Goal: Transaction & Acquisition: Purchase product/service

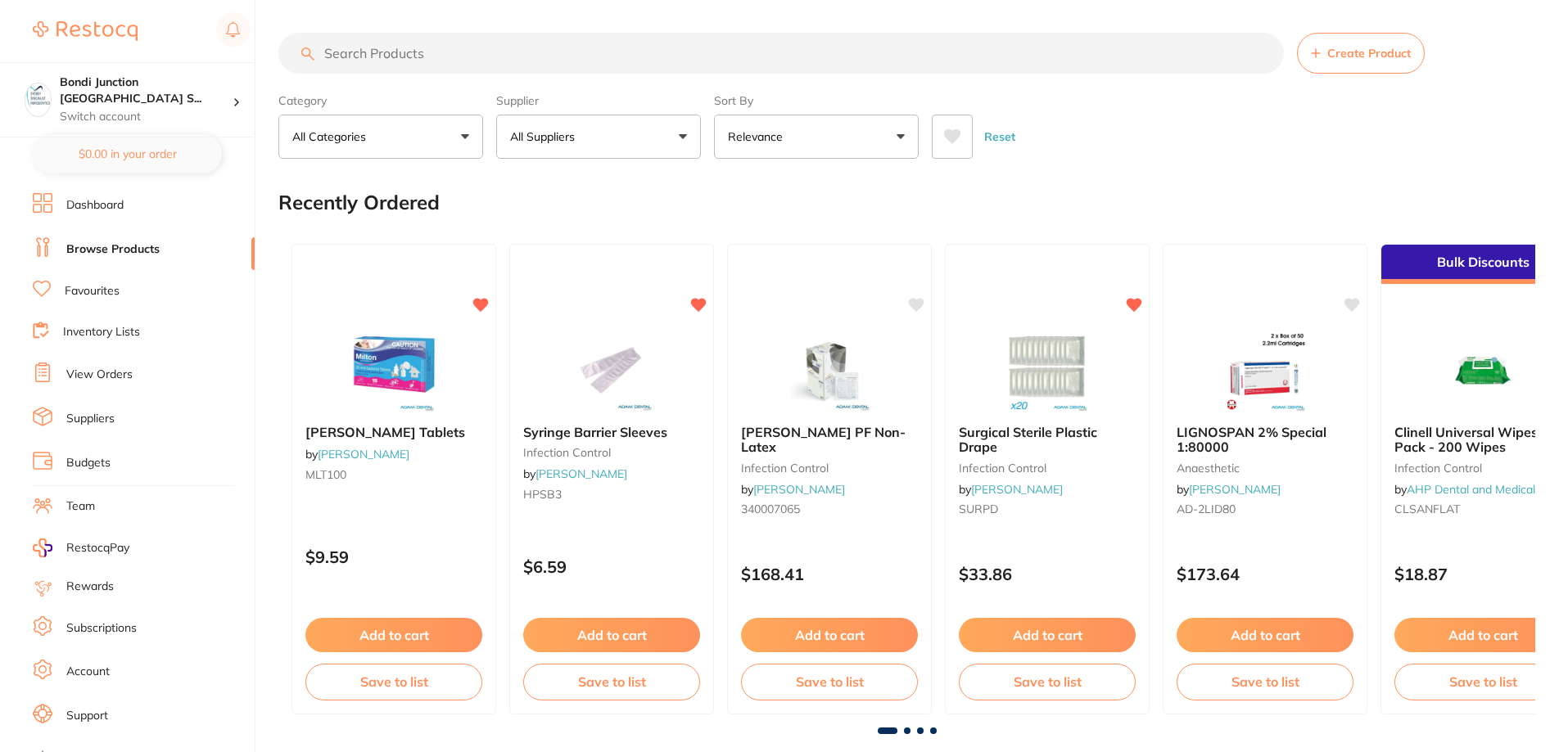
click at [133, 380] on li "View Orders" at bounding box center [143, 375] width 222 height 24
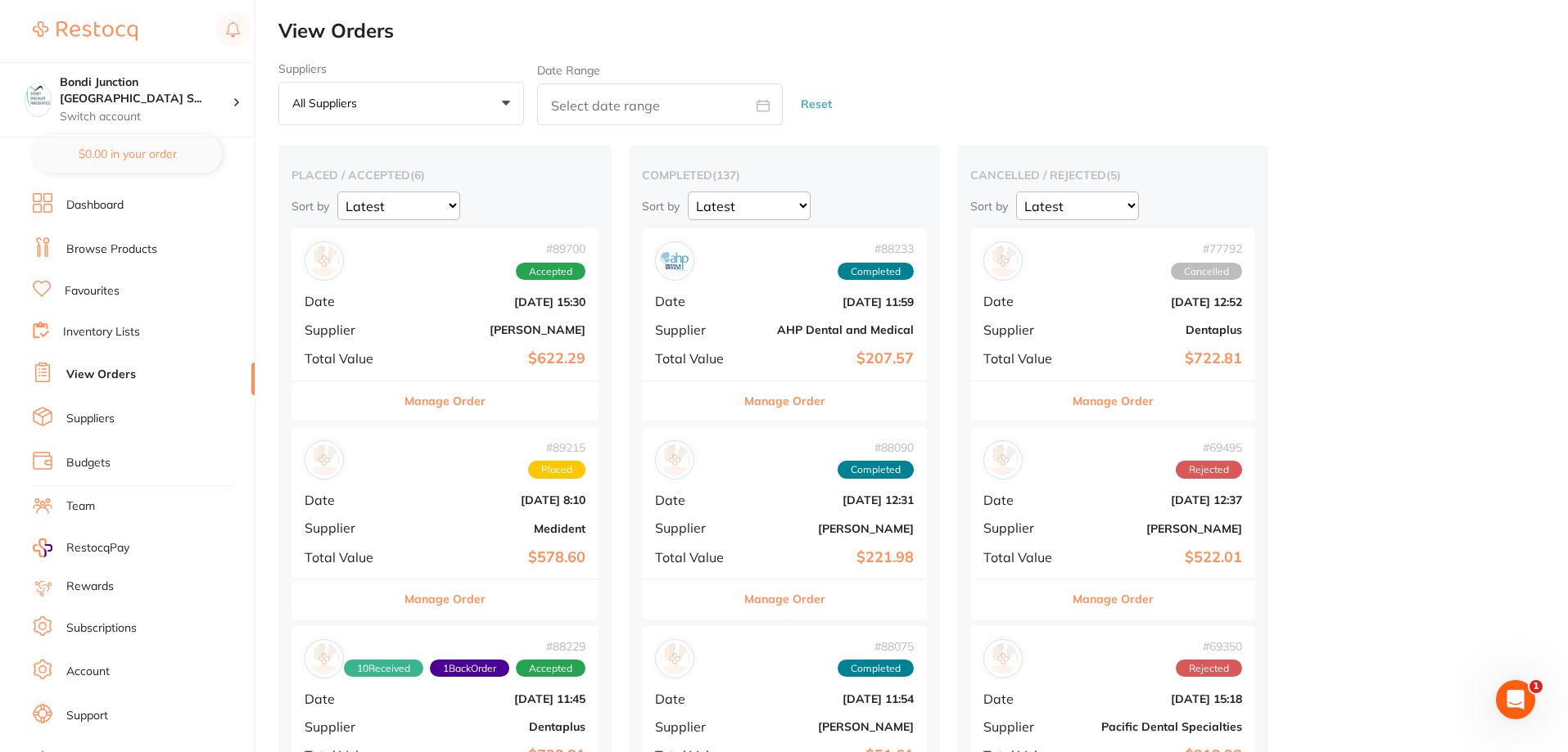
click at [104, 256] on link "Browse Products" at bounding box center [112, 250] width 91 height 16
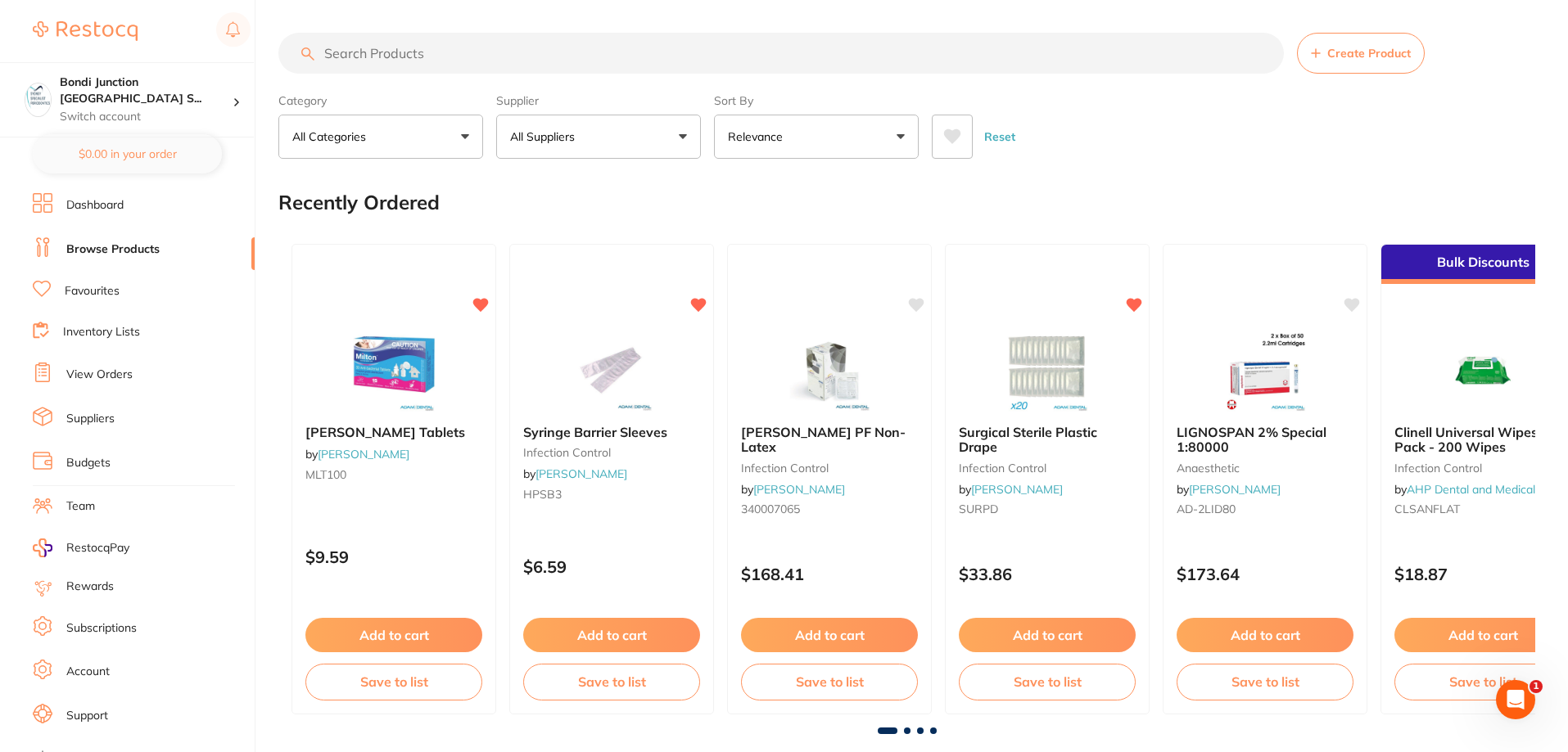
click at [435, 40] on input "search" at bounding box center [781, 53] width 1006 height 41
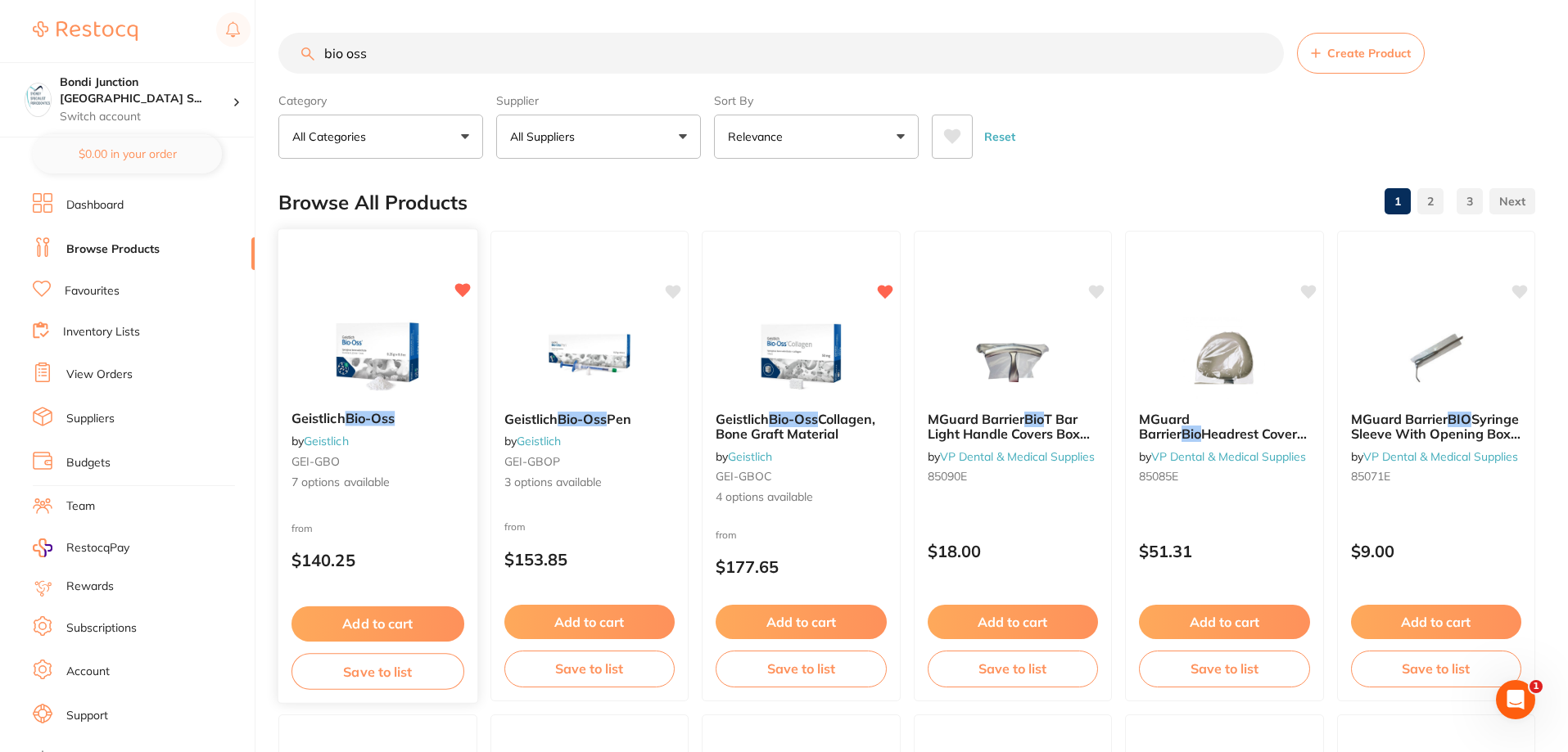
type input "bio oss"
click at [348, 424] on em "Bio-Oss" at bounding box center [371, 418] width 50 height 16
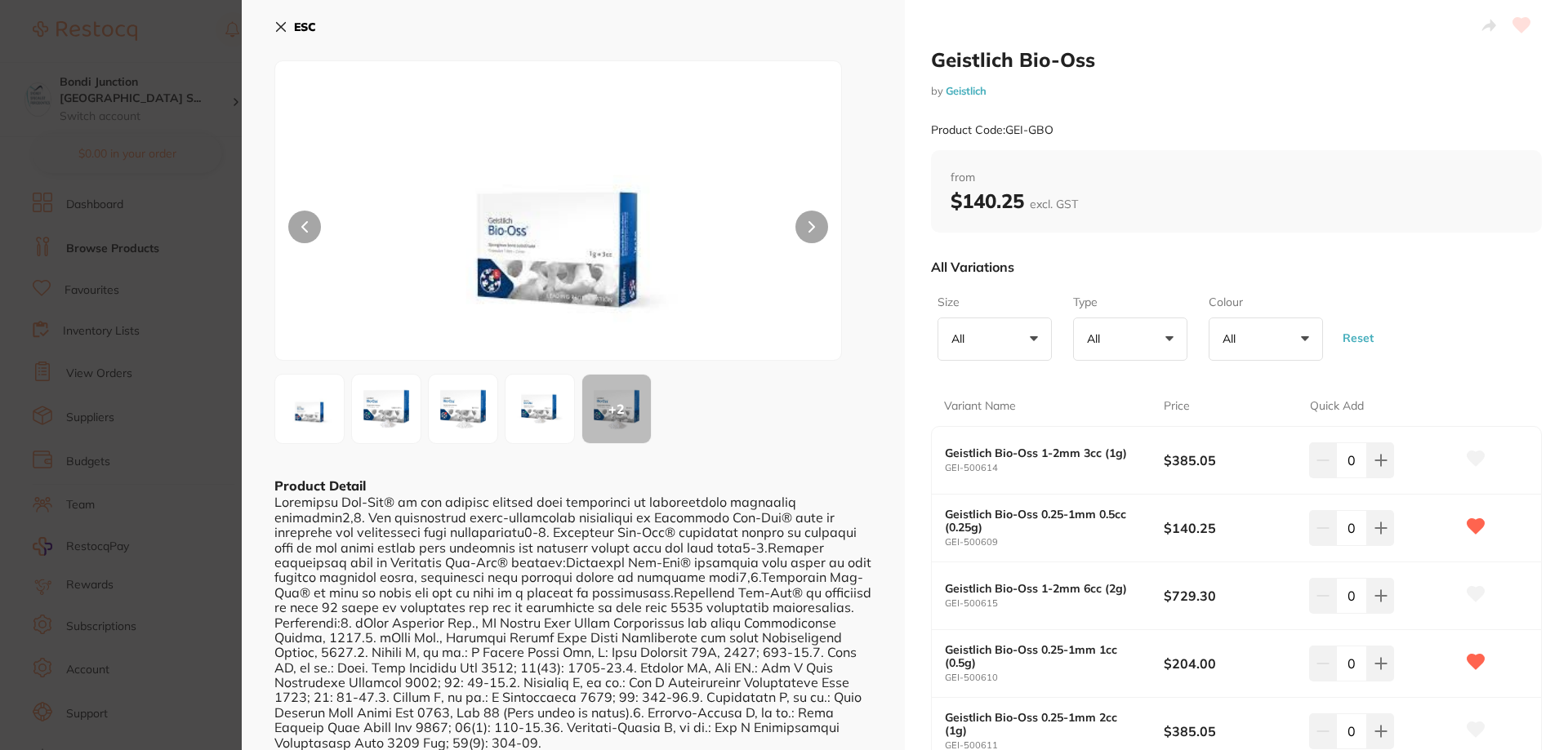
click at [281, 31] on icon at bounding box center [281, 27] width 14 height 14
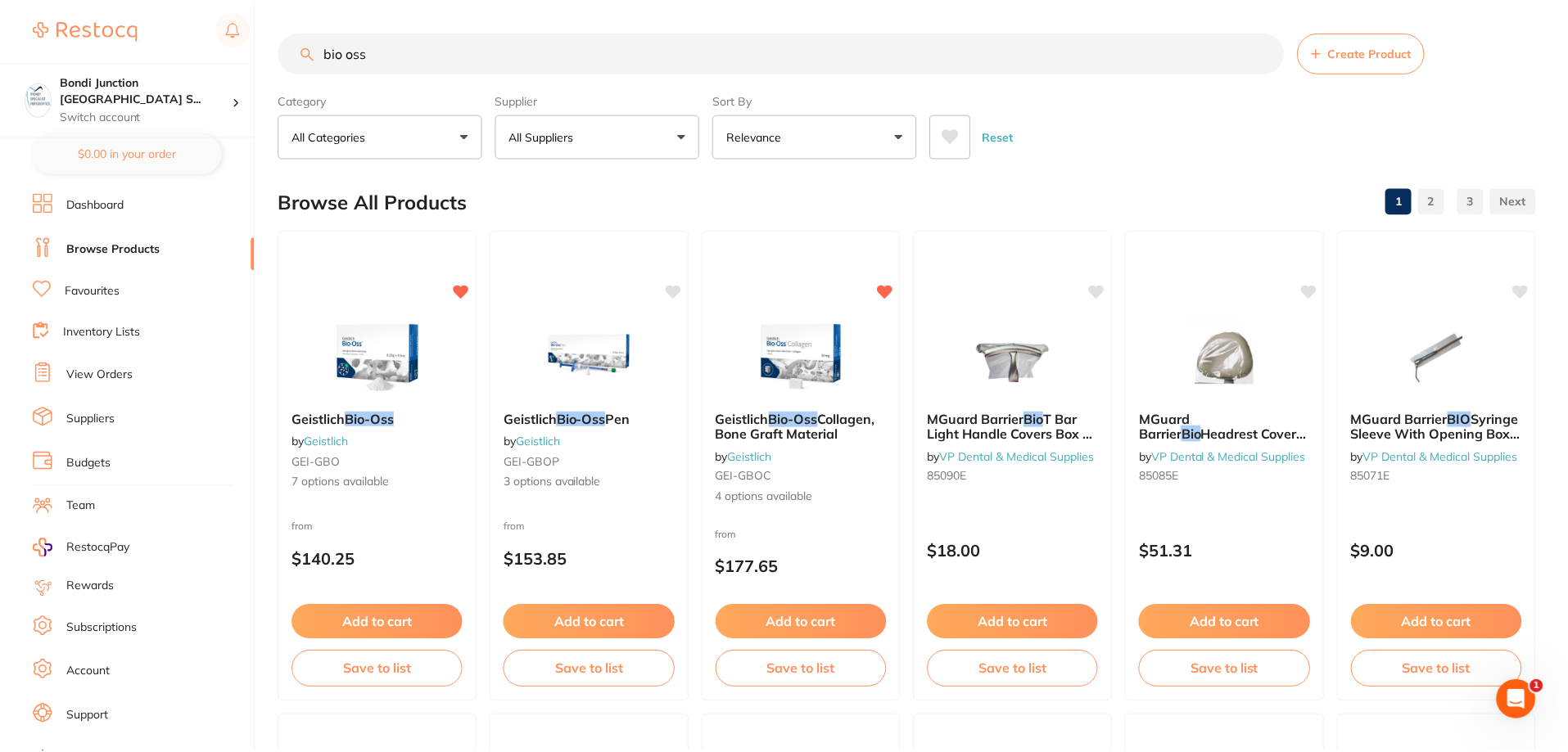
scroll to position [2, 0]
click at [781, 423] on em "Bio-Oss" at bounding box center [794, 416] width 50 height 16
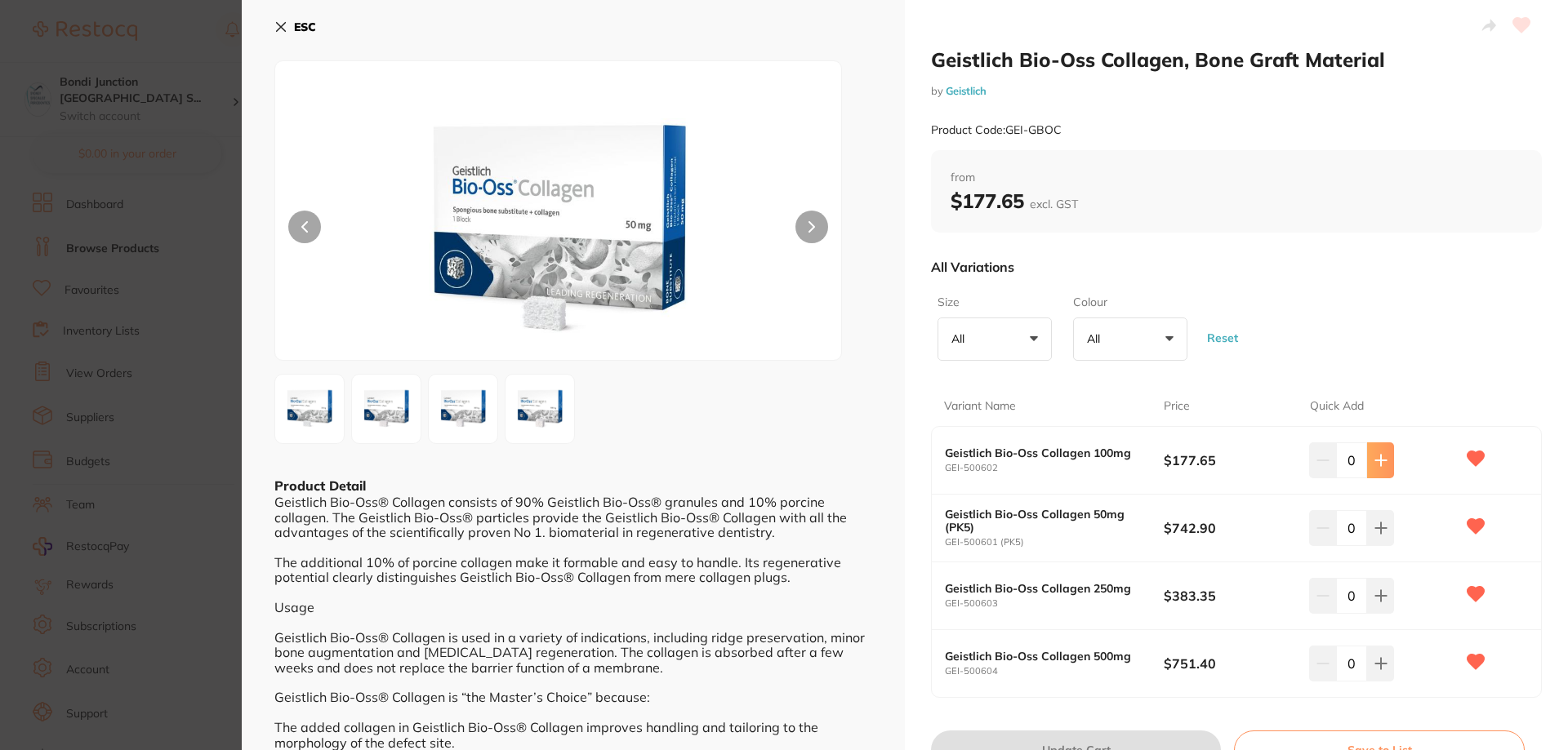
click at [1382, 454] on icon at bounding box center [1382, 460] width 14 height 14
click at [1379, 456] on icon at bounding box center [1382, 460] width 14 height 14
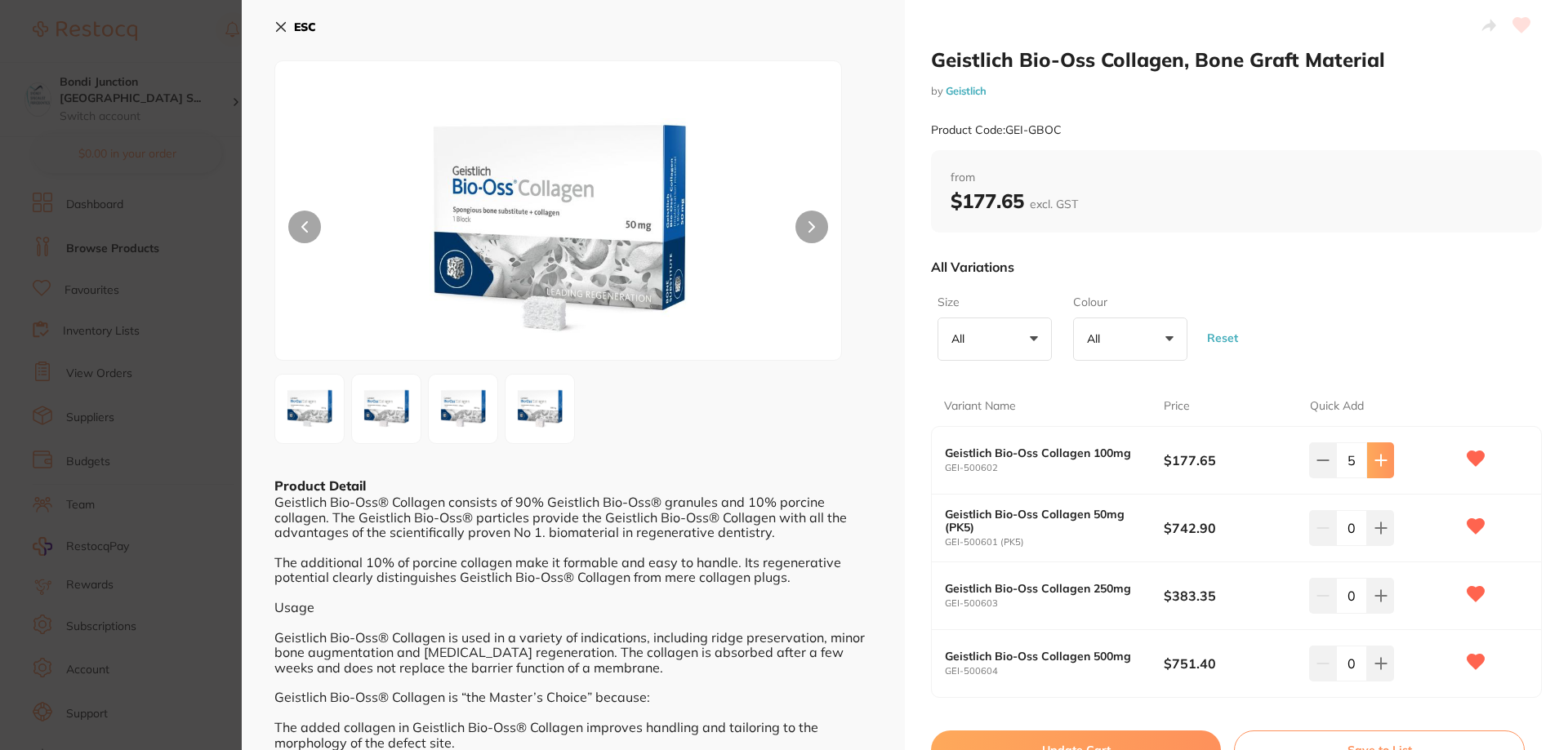
click at [1379, 457] on icon at bounding box center [1382, 460] width 14 height 14
click at [1378, 457] on icon at bounding box center [1381, 459] width 11 height 11
click at [1377, 457] on icon at bounding box center [1381, 459] width 11 height 11
click at [1321, 460] on icon at bounding box center [1323, 460] width 11 height 0
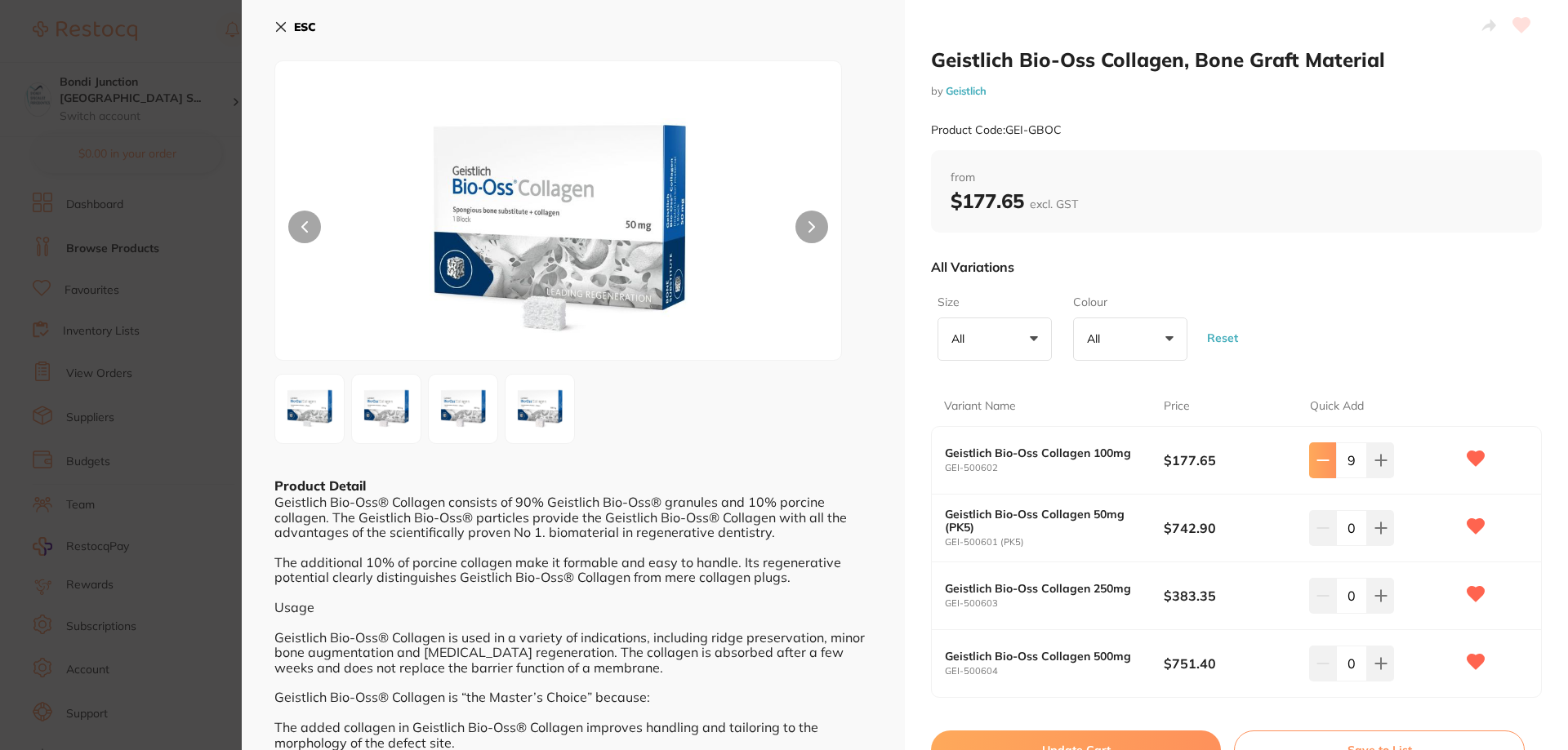
type input "8"
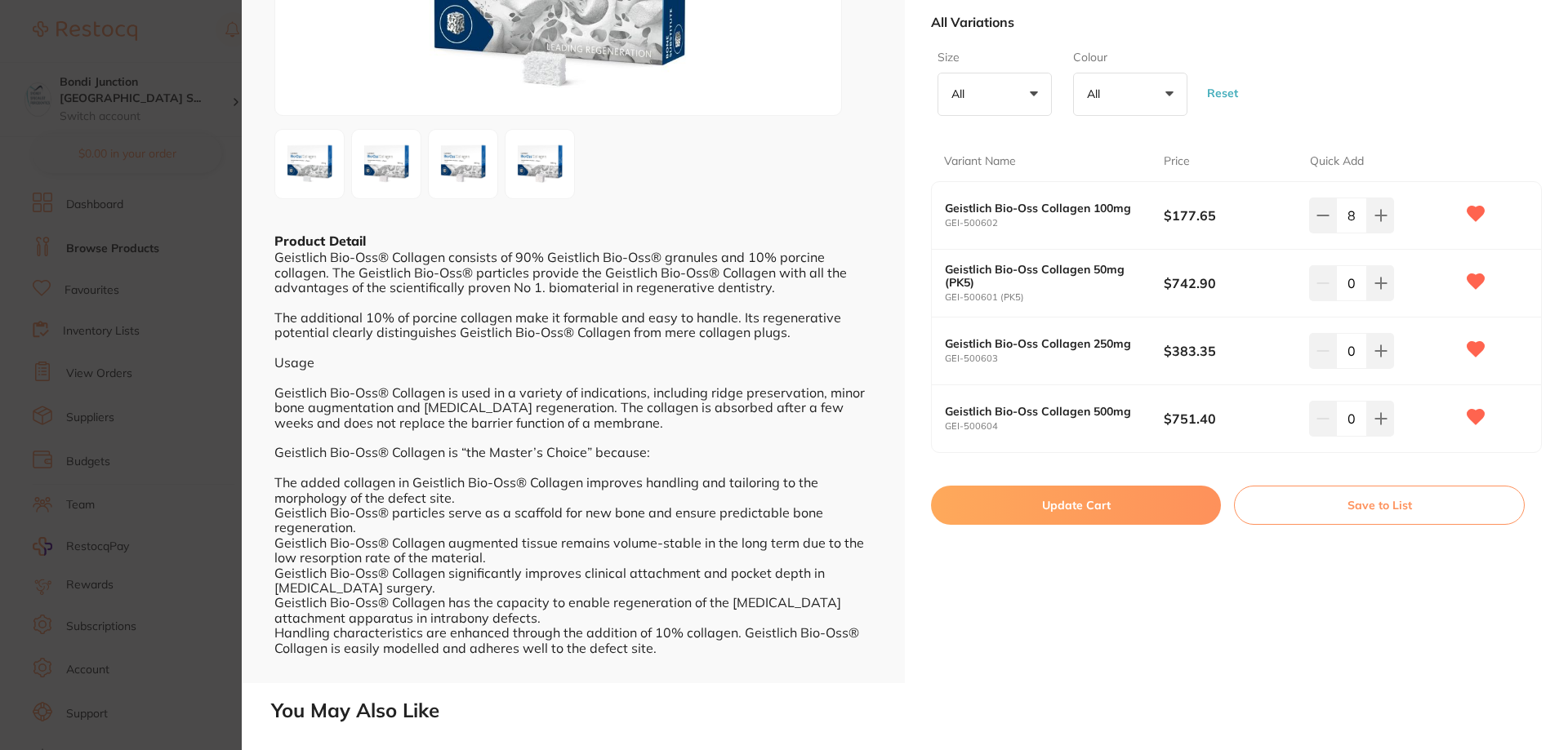
click at [1077, 504] on button "Update Cart" at bounding box center [1076, 505] width 290 height 40
checkbox input "false"
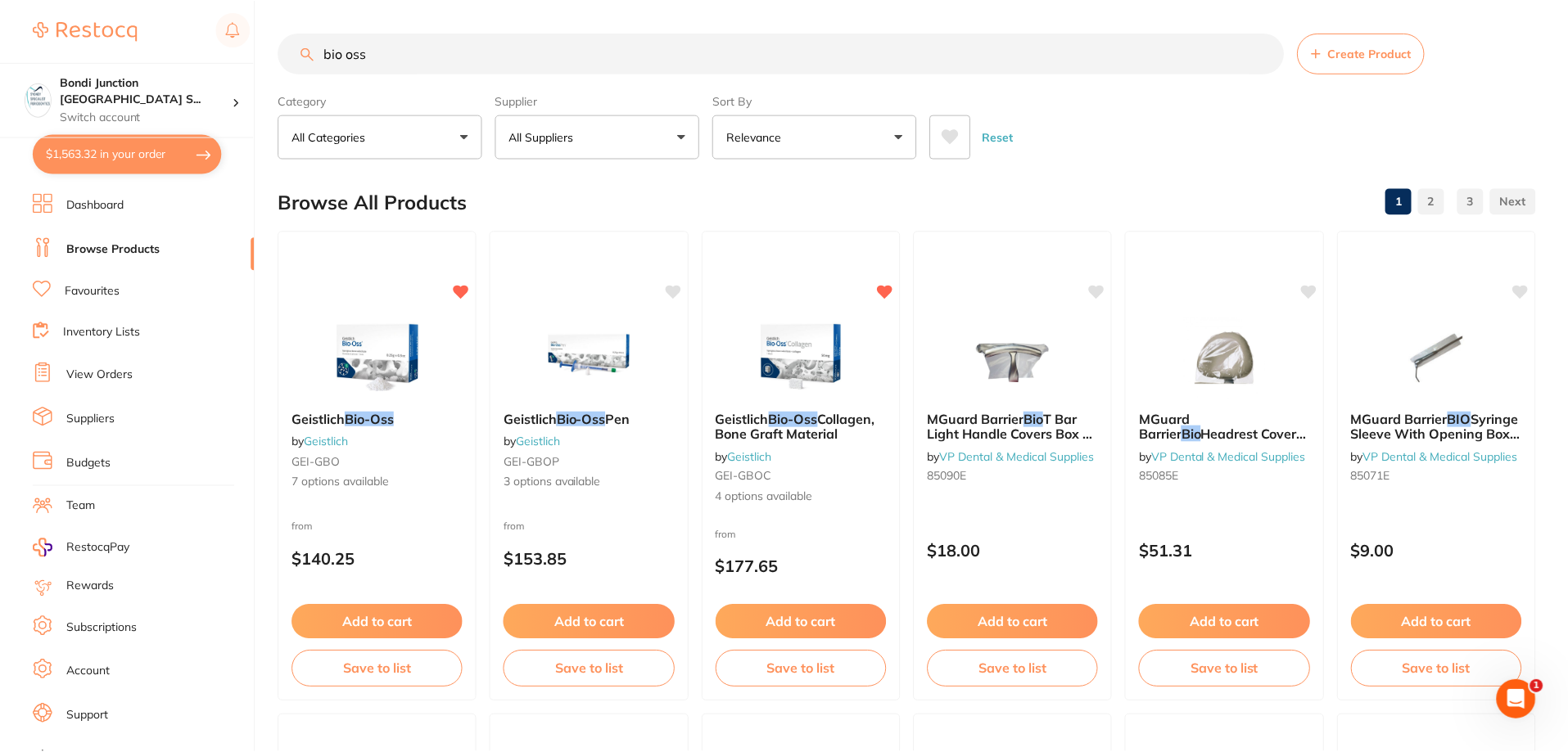
scroll to position [2, 0]
click at [750, 416] on span "Geistlich" at bounding box center [742, 416] width 54 height 16
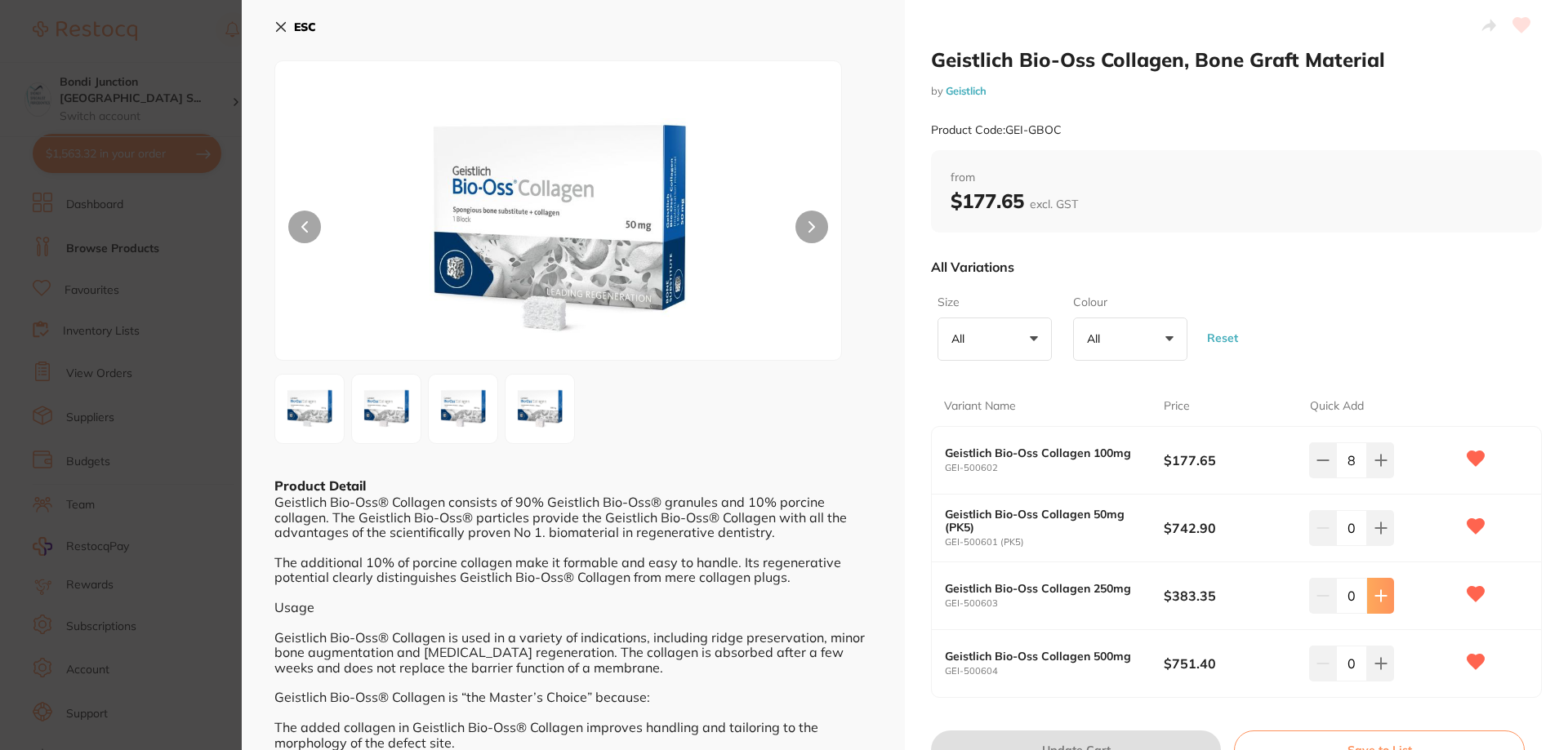
click at [1385, 479] on button at bounding box center [1381, 460] width 27 height 36
type input "2"
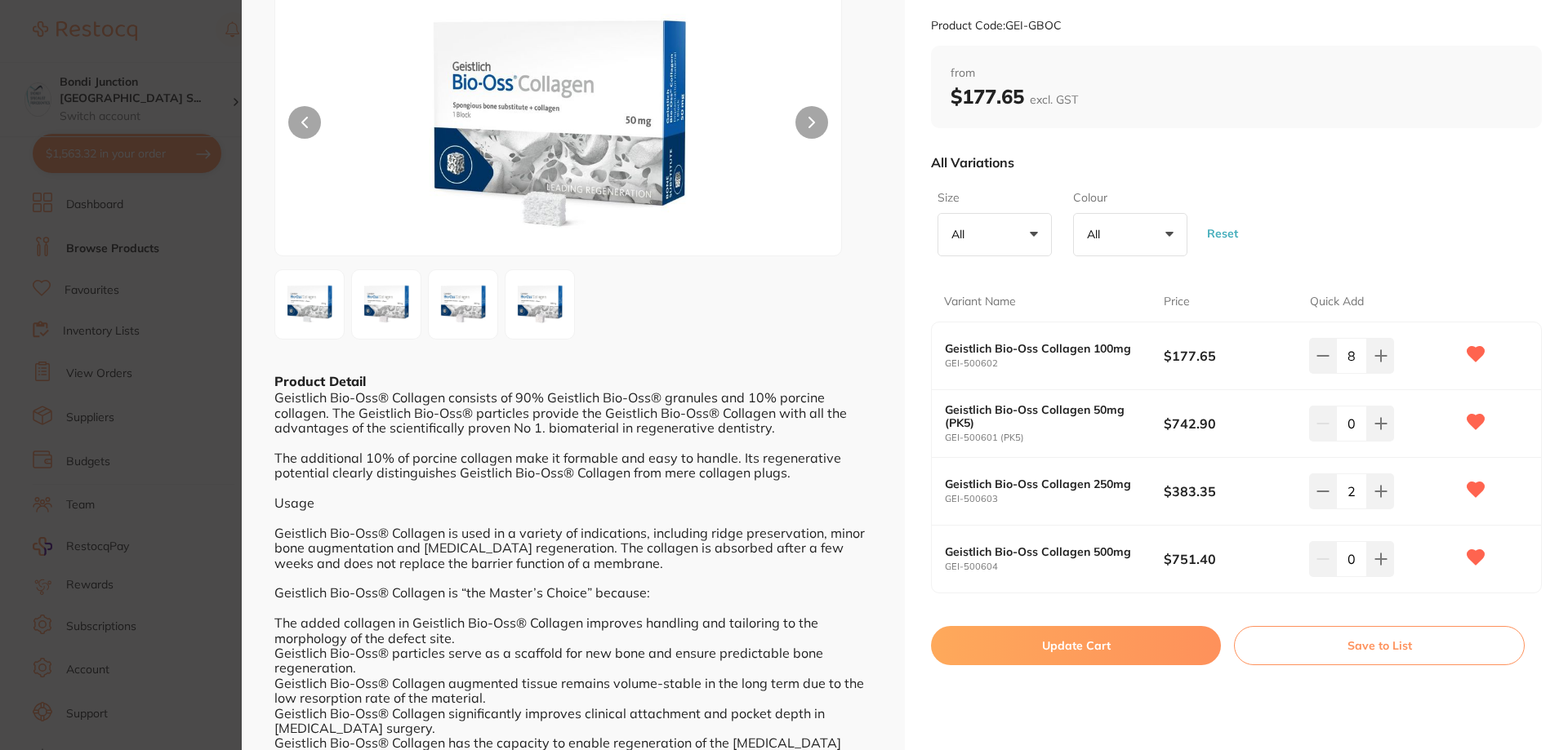
scroll to position [163, 0]
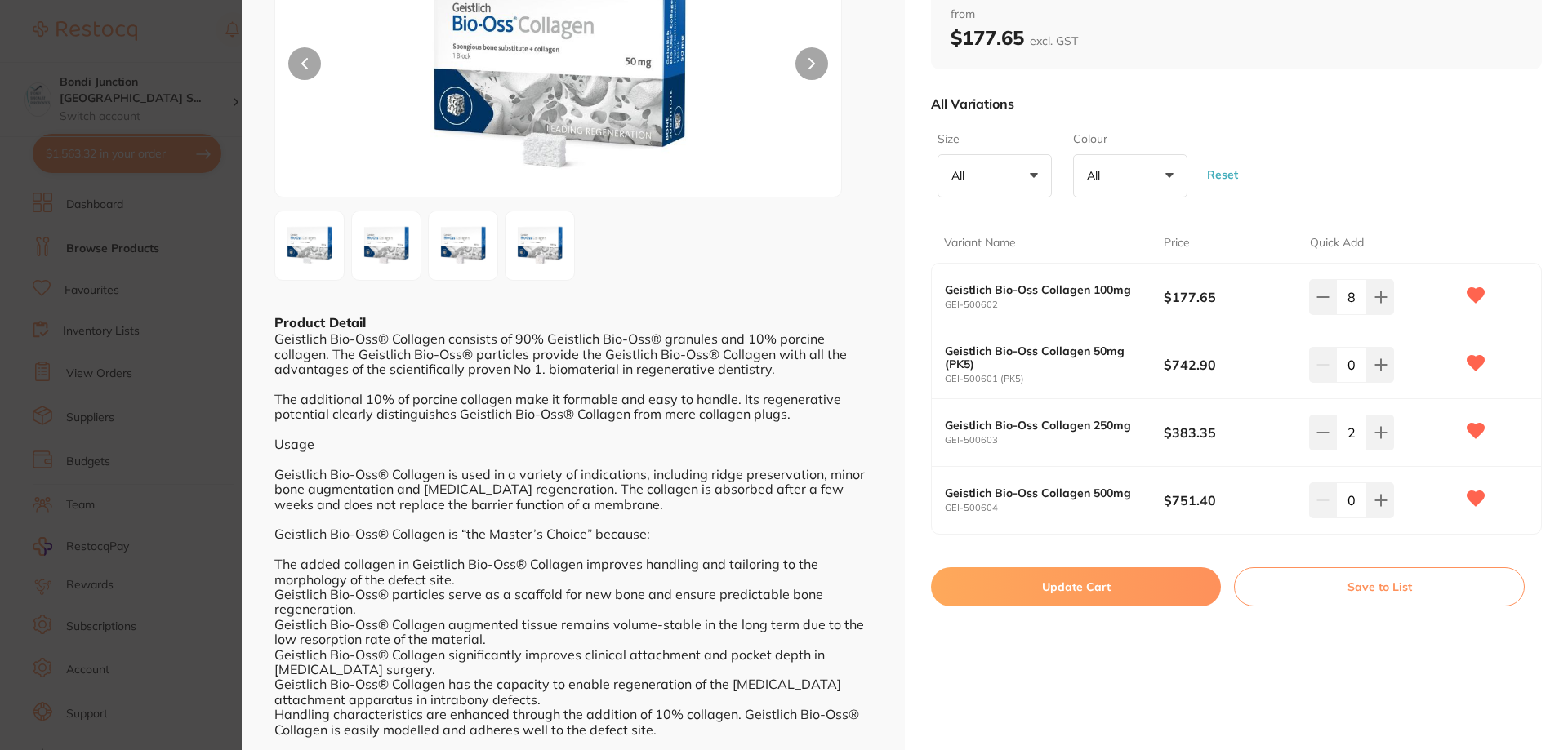
click at [1067, 592] on button "Update Cart" at bounding box center [1076, 587] width 290 height 40
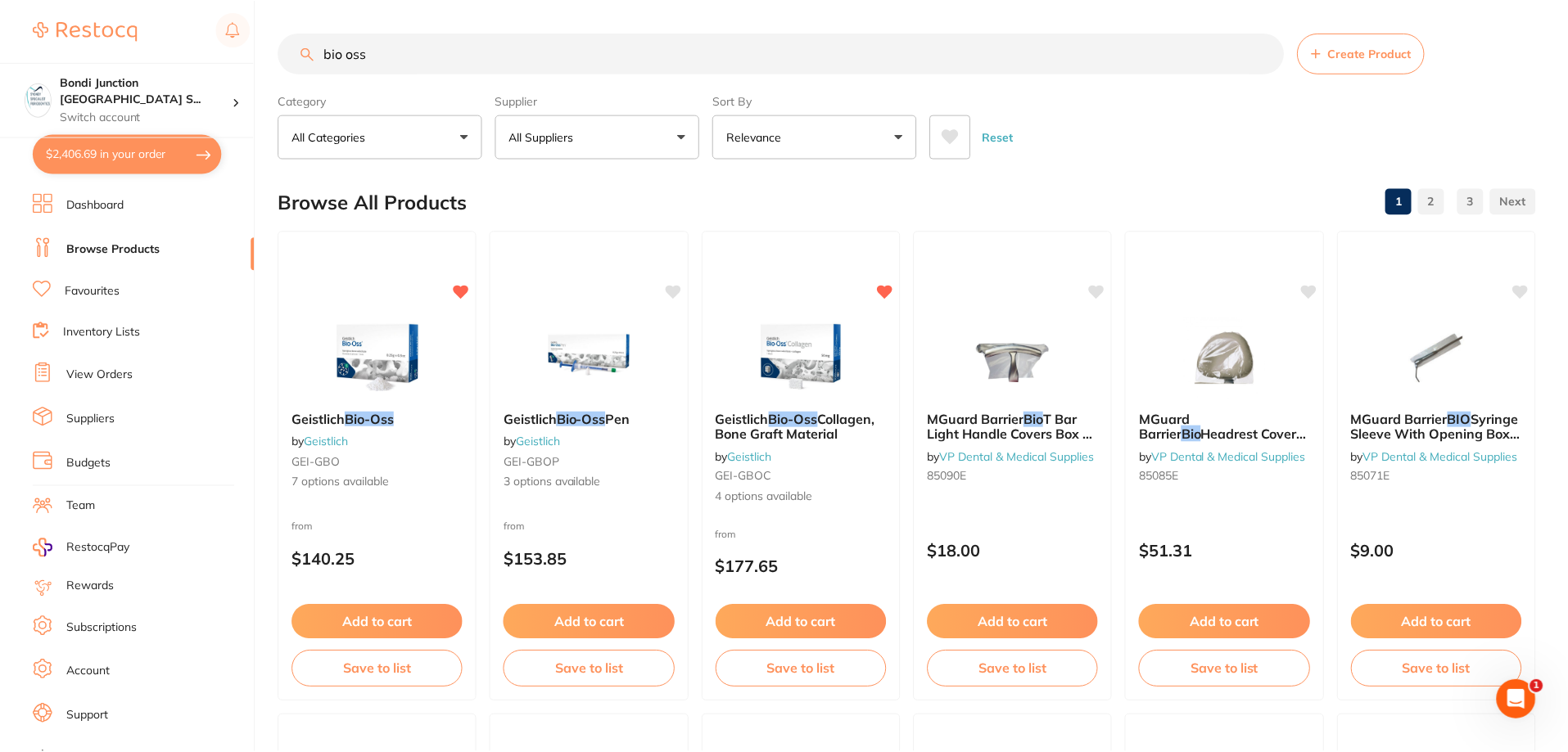
scroll to position [2, 0]
click at [395, 46] on input "bio oss" at bounding box center [781, 51] width 1006 height 41
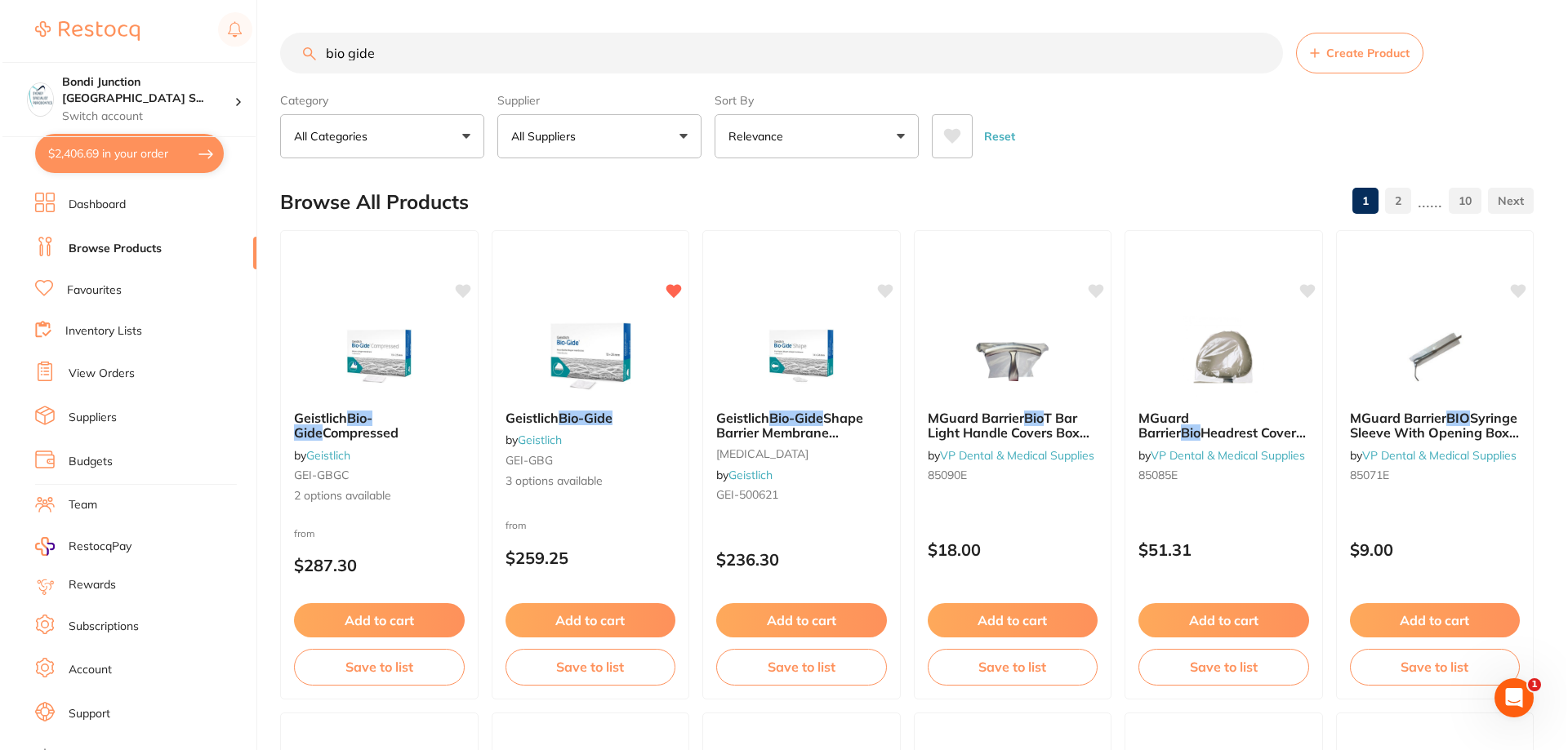
scroll to position [0, 0]
type input "bio gide"
click at [554, 422] on span "Geistlich" at bounding box center [528, 417] width 54 height 16
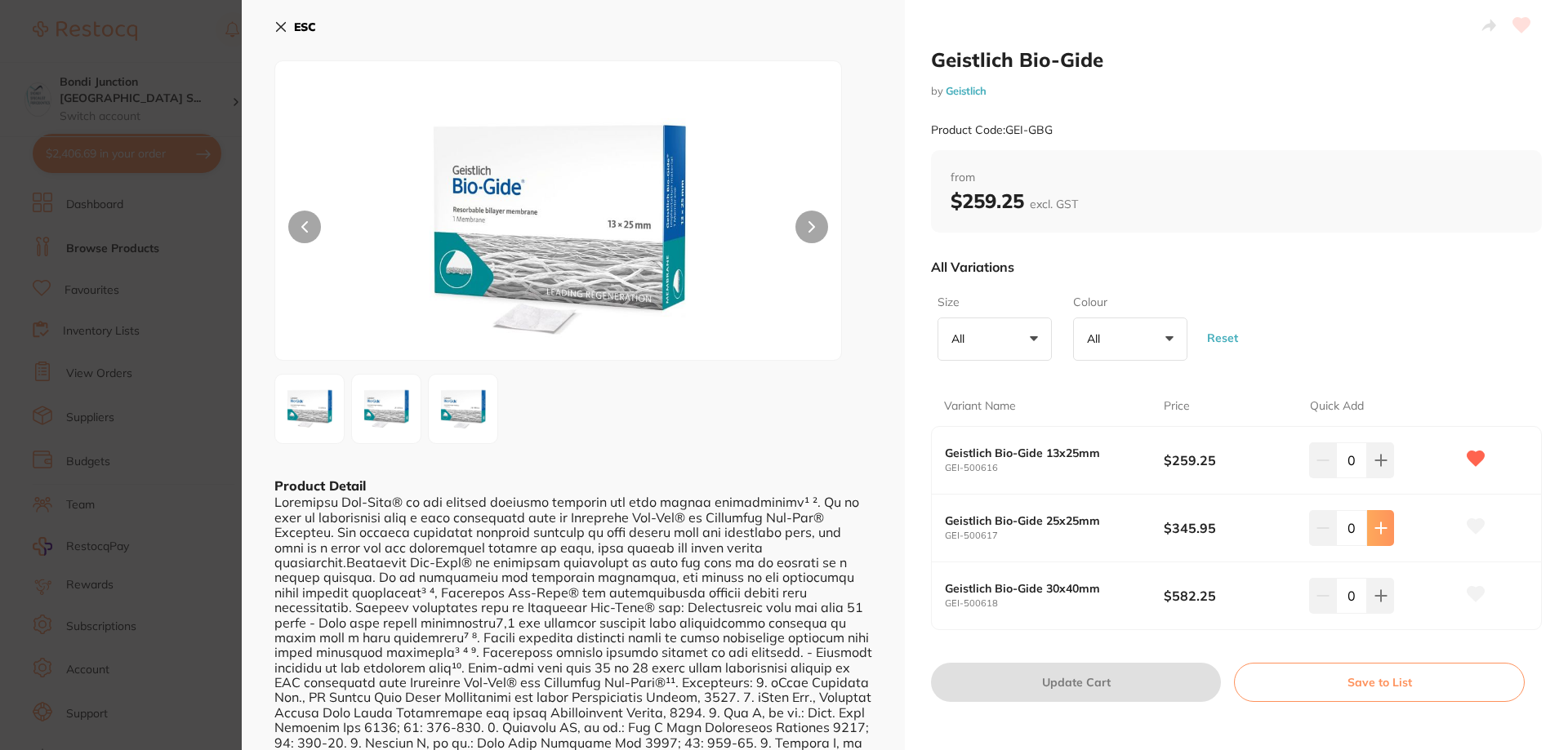
click at [1382, 467] on icon at bounding box center [1382, 460] width 14 height 14
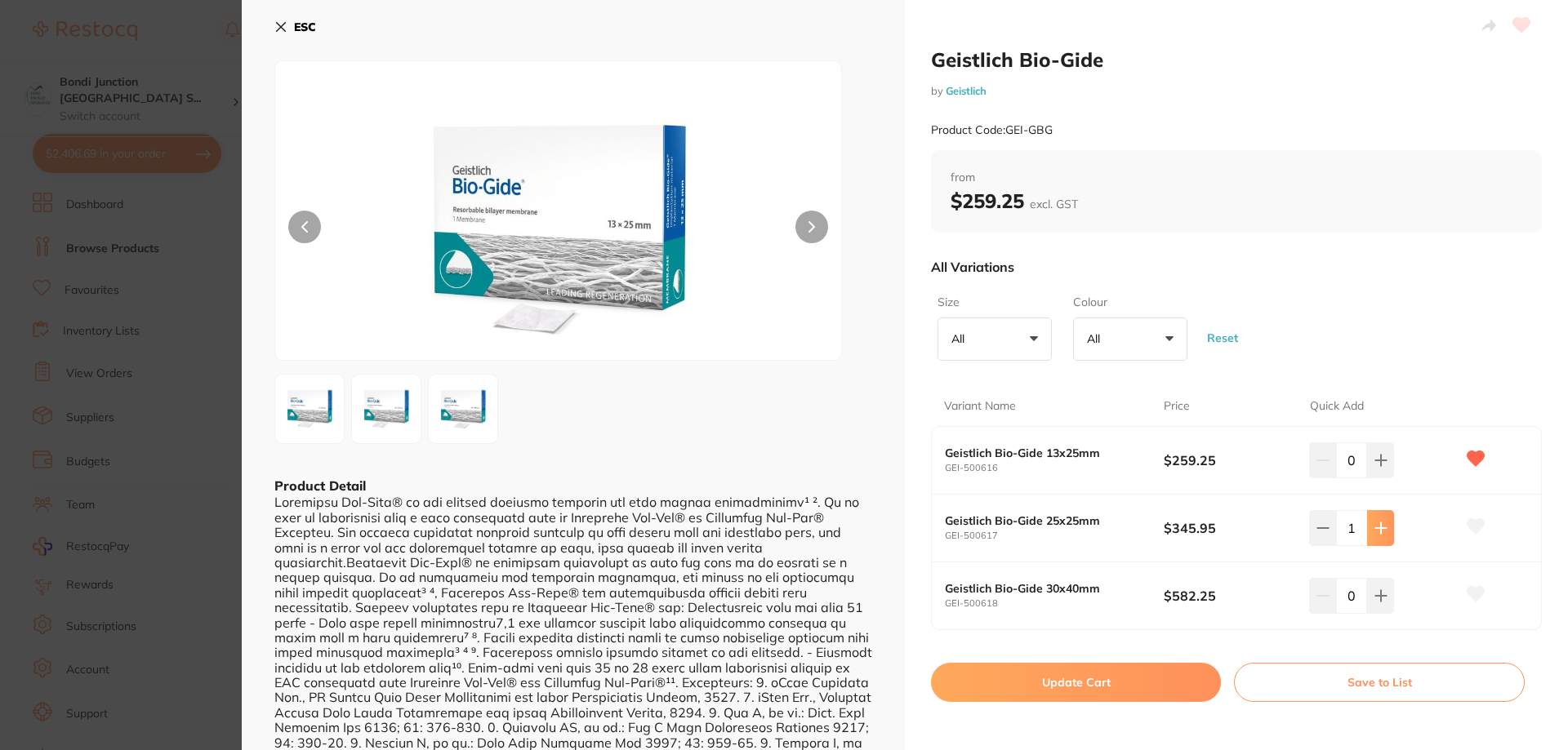
click at [1380, 467] on icon at bounding box center [1382, 460] width 14 height 14
type input "2"
click at [1057, 687] on button "Update Cart" at bounding box center [1076, 682] width 290 height 40
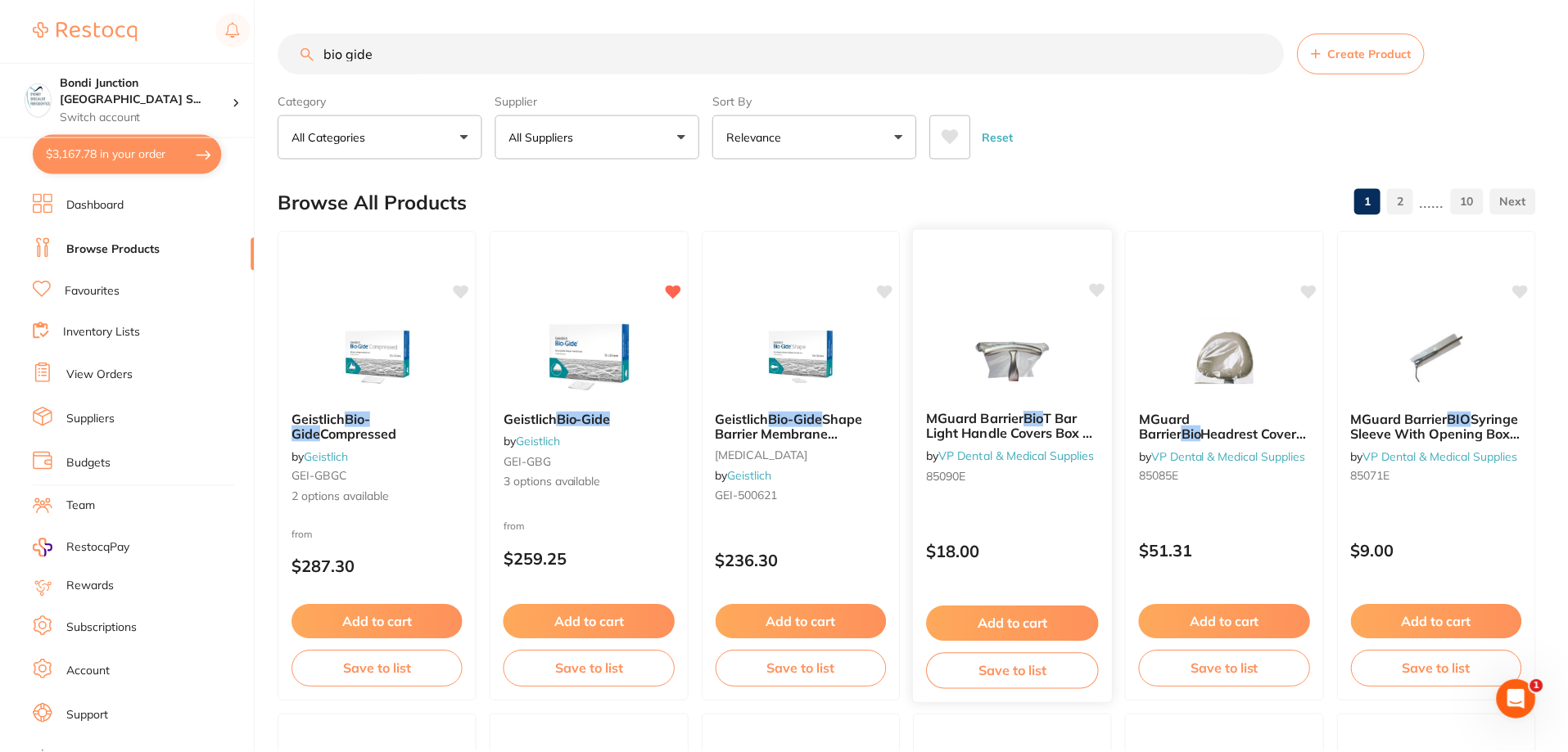
scroll to position [2, 0]
click at [418, 52] on input "bio gide" at bounding box center [781, 51] width 1006 height 41
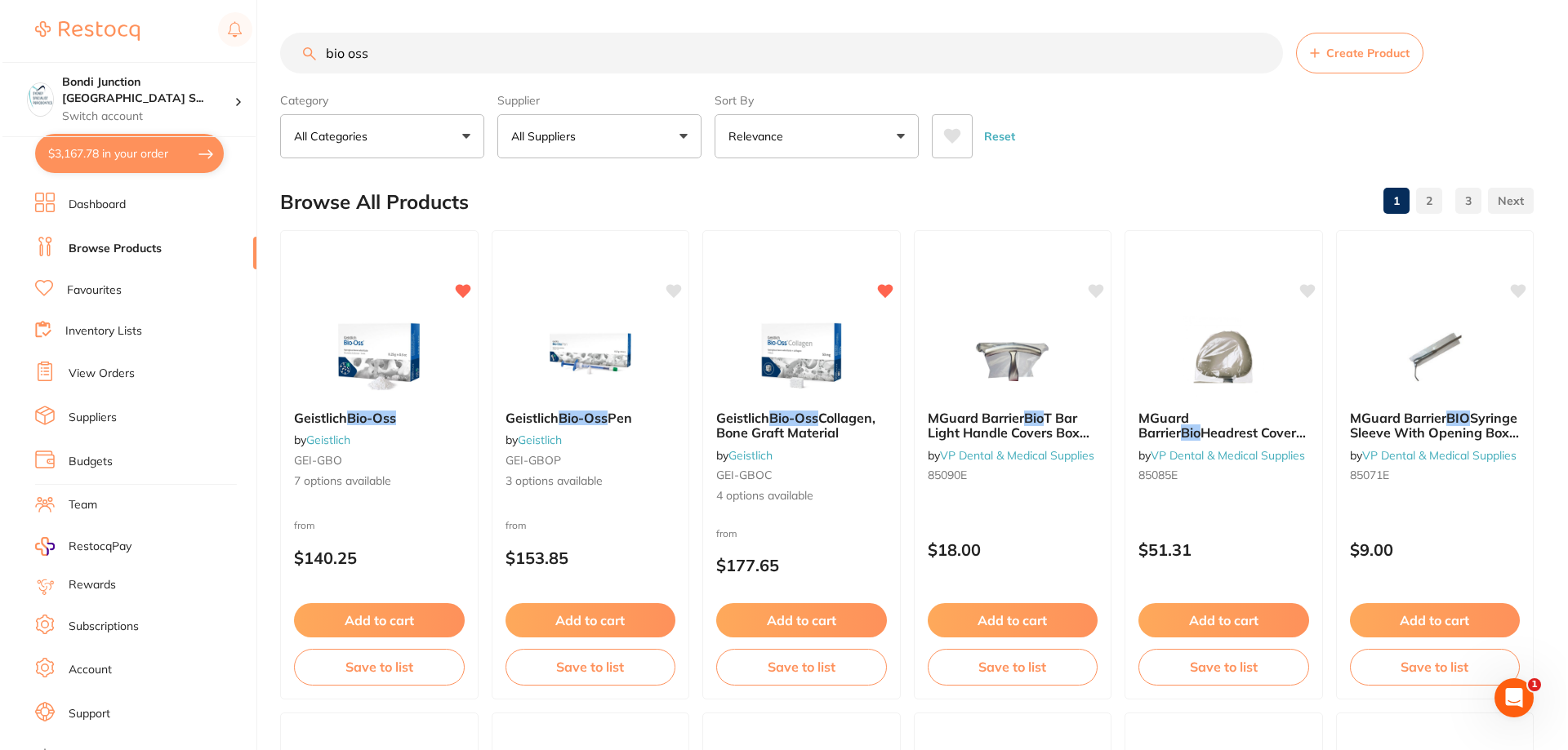
scroll to position [0, 0]
type input "bio oss"
click at [377, 414] on em "Bio-Oss" at bounding box center [370, 417] width 50 height 16
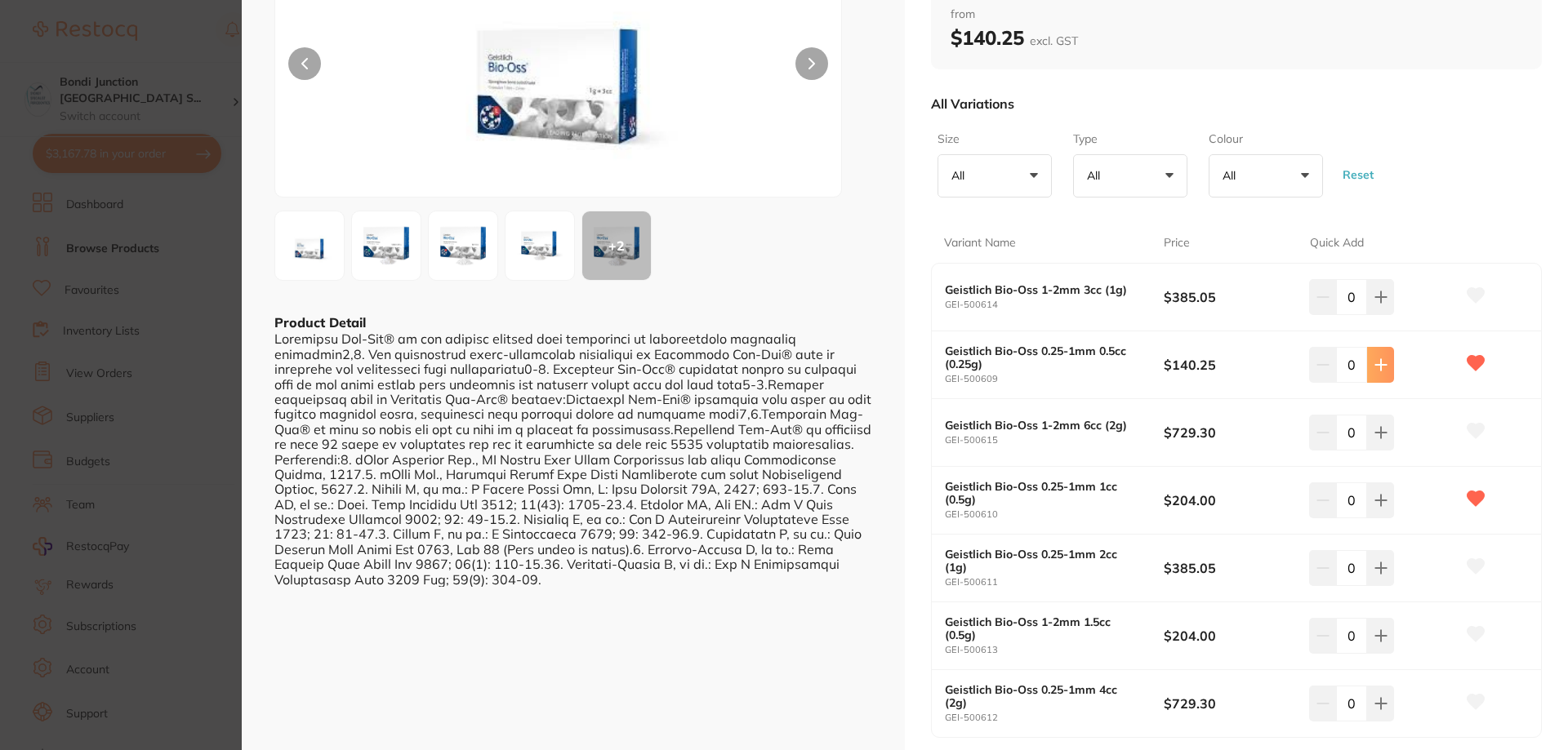
click at [1375, 304] on icon at bounding box center [1382, 297] width 14 height 14
type input "2"
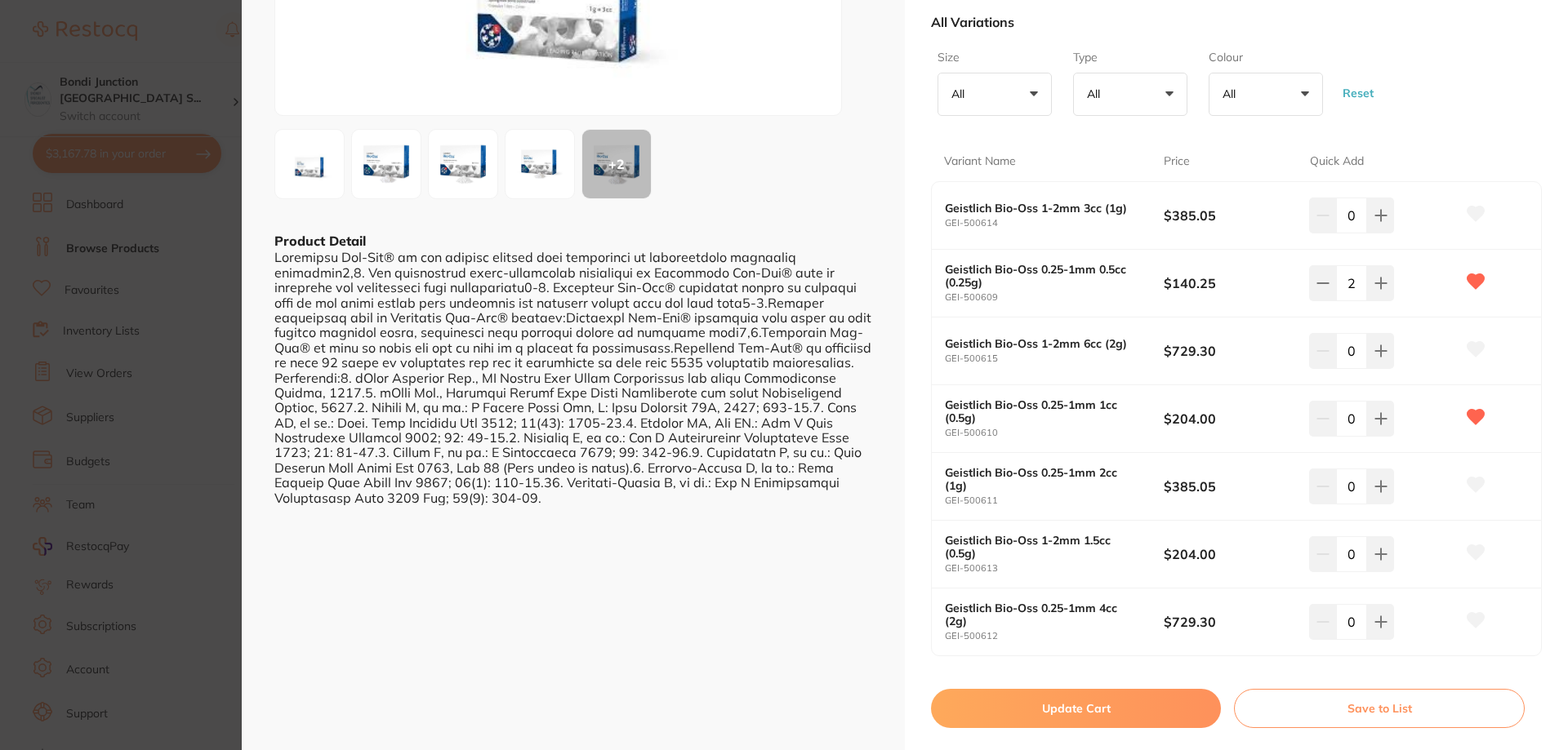
scroll to position [490, 0]
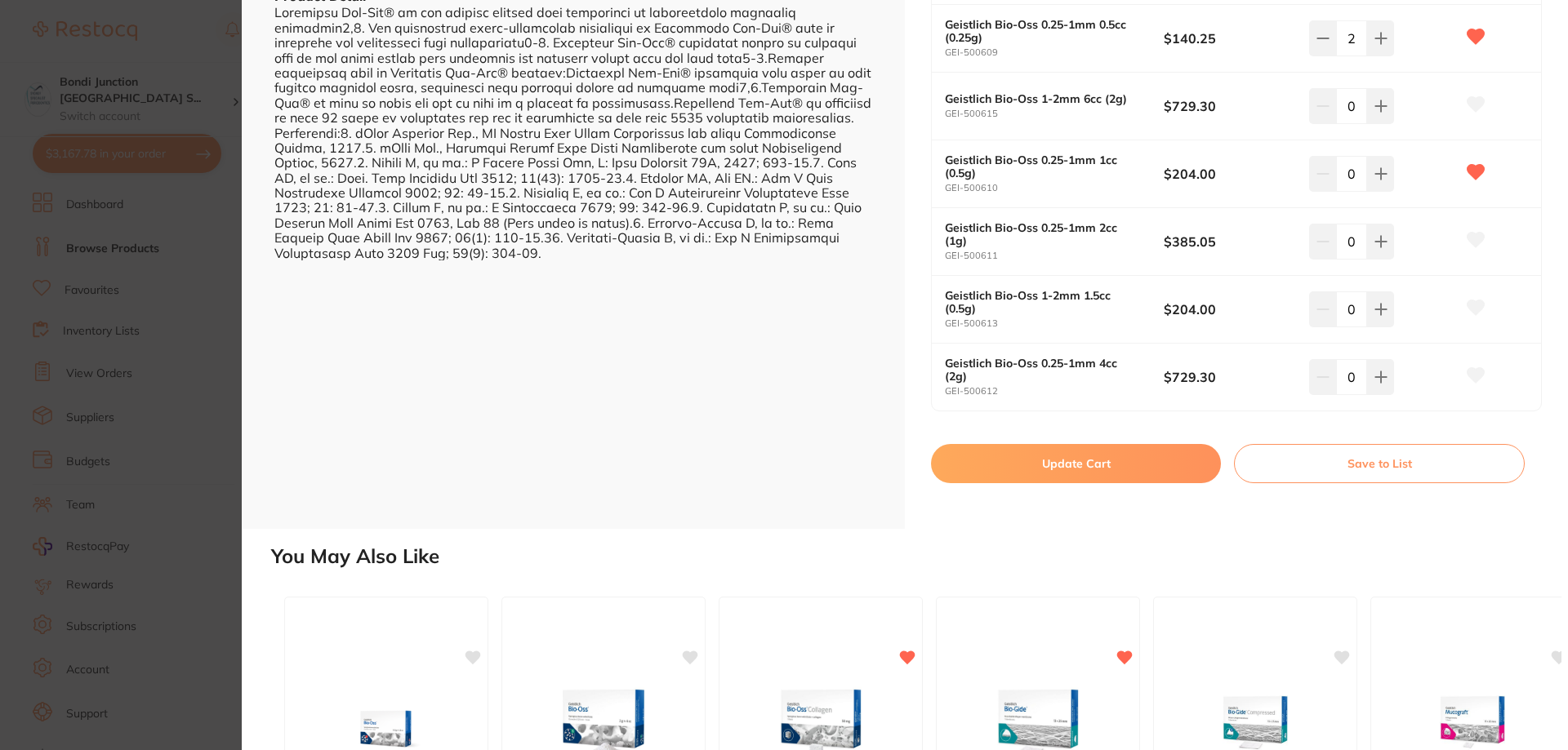
click at [1088, 458] on button "Update Cart" at bounding box center [1076, 463] width 290 height 40
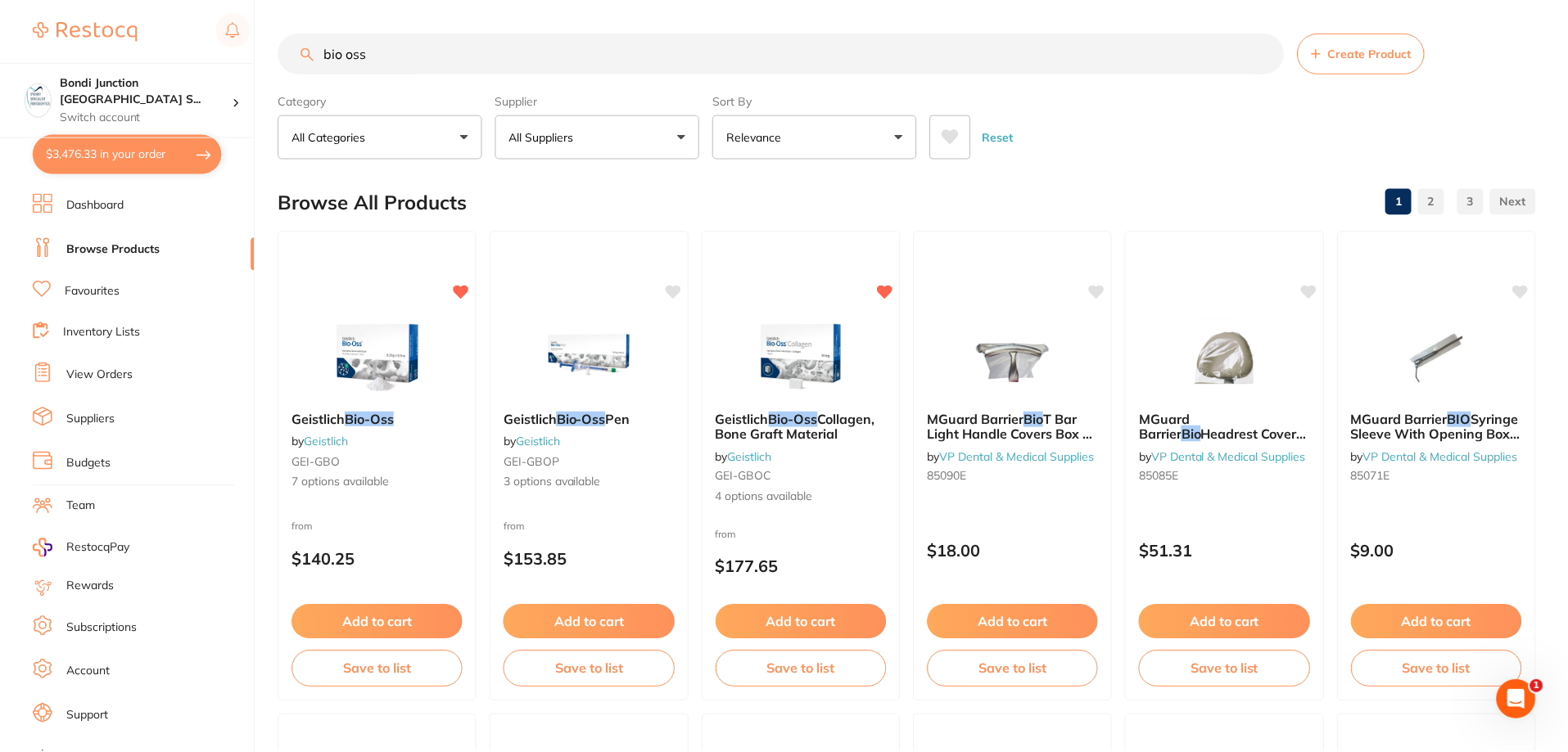
scroll to position [2, 0]
click at [346, 416] on span "Geistlich" at bounding box center [318, 417] width 53 height 16
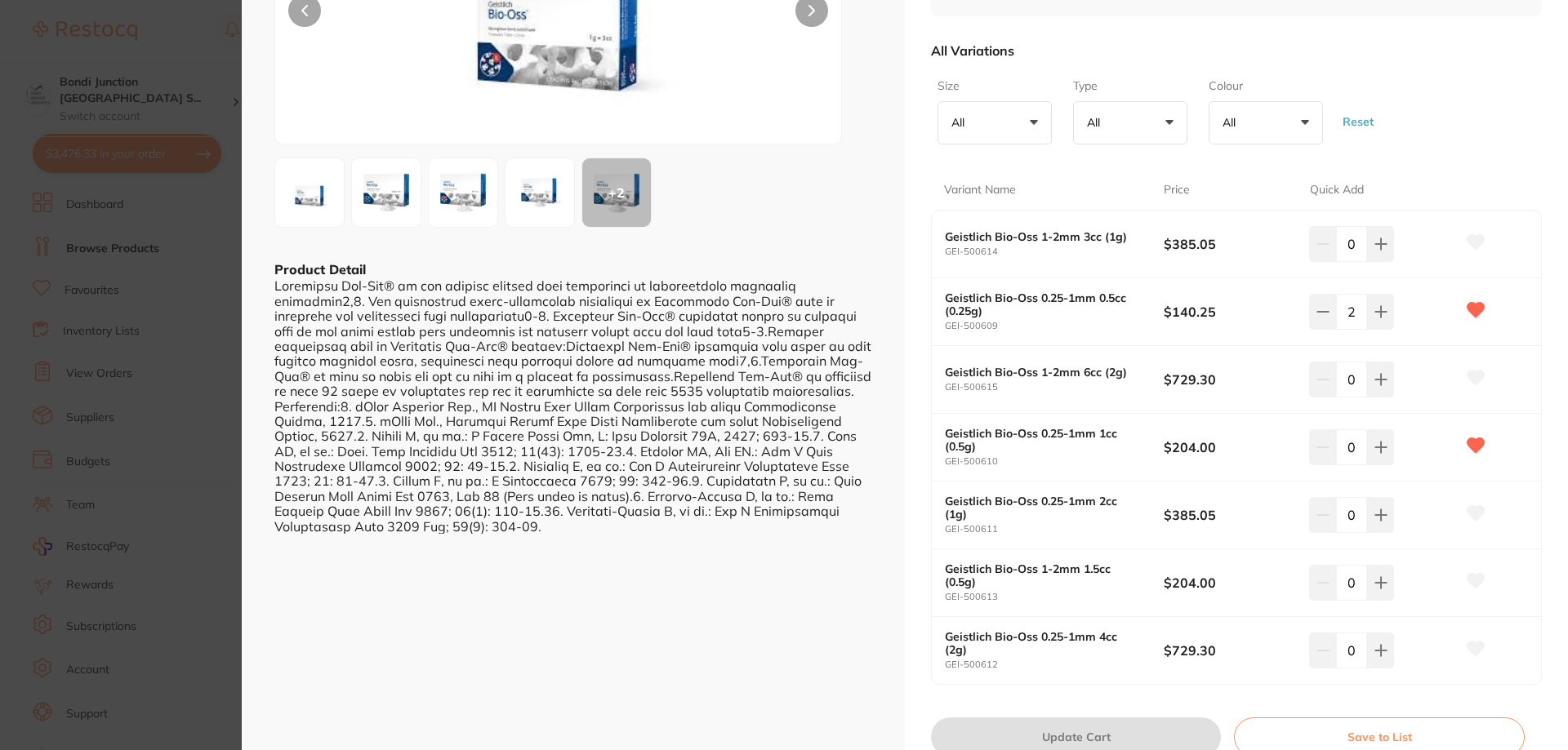
scroll to position [245, 0]
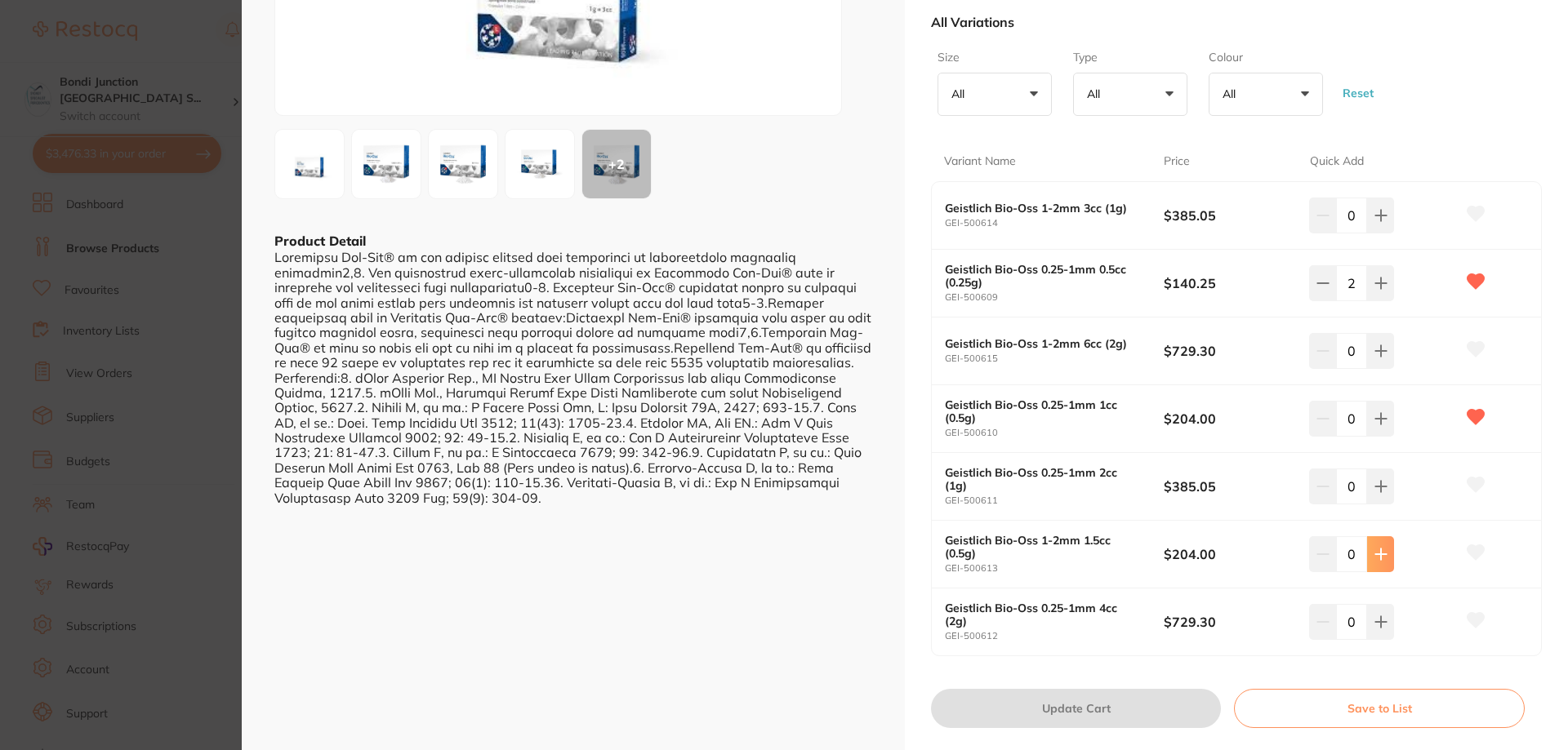
click at [1382, 222] on icon at bounding box center [1382, 216] width 14 height 14
type input "2"
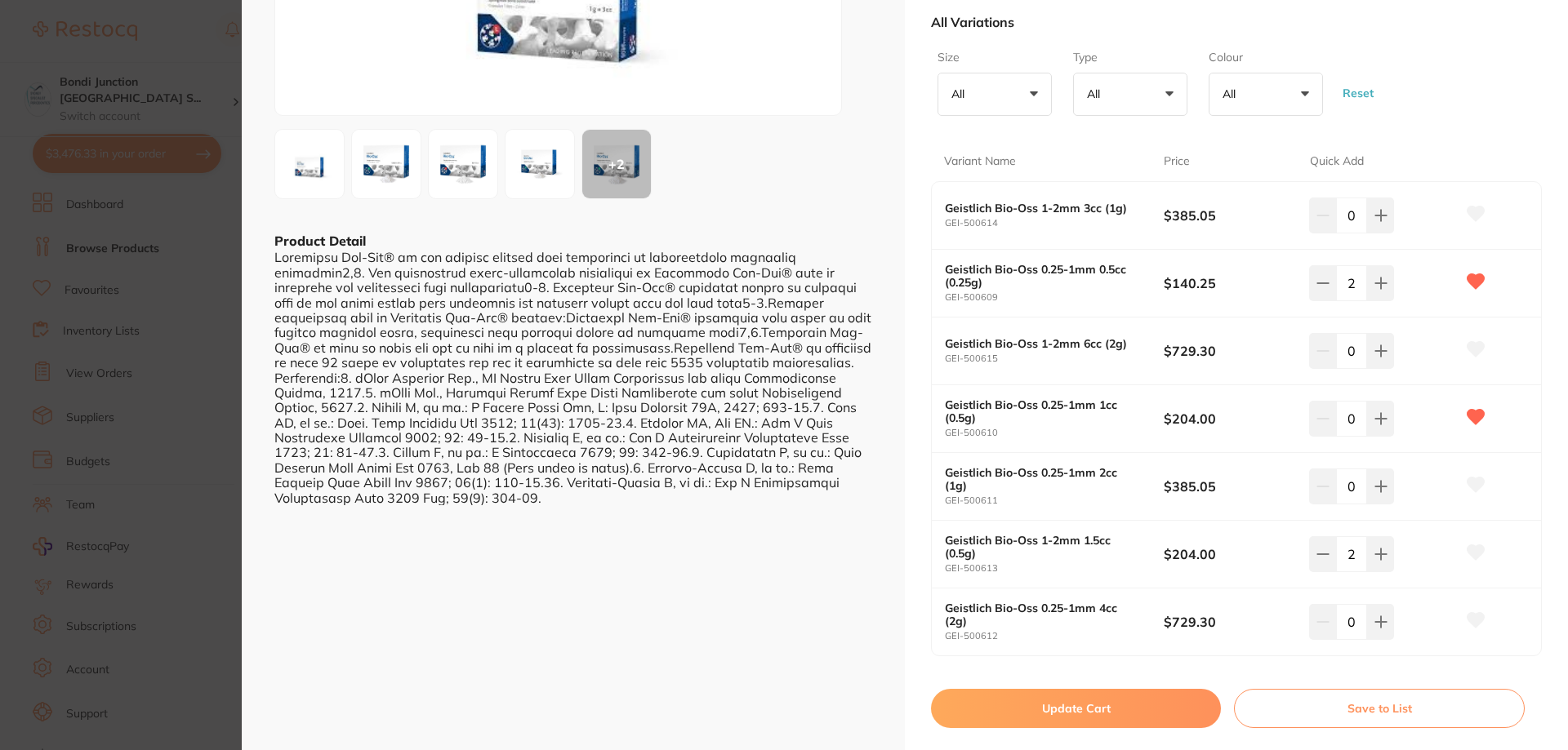
click at [1013, 701] on button "Update Cart" at bounding box center [1076, 708] width 290 height 40
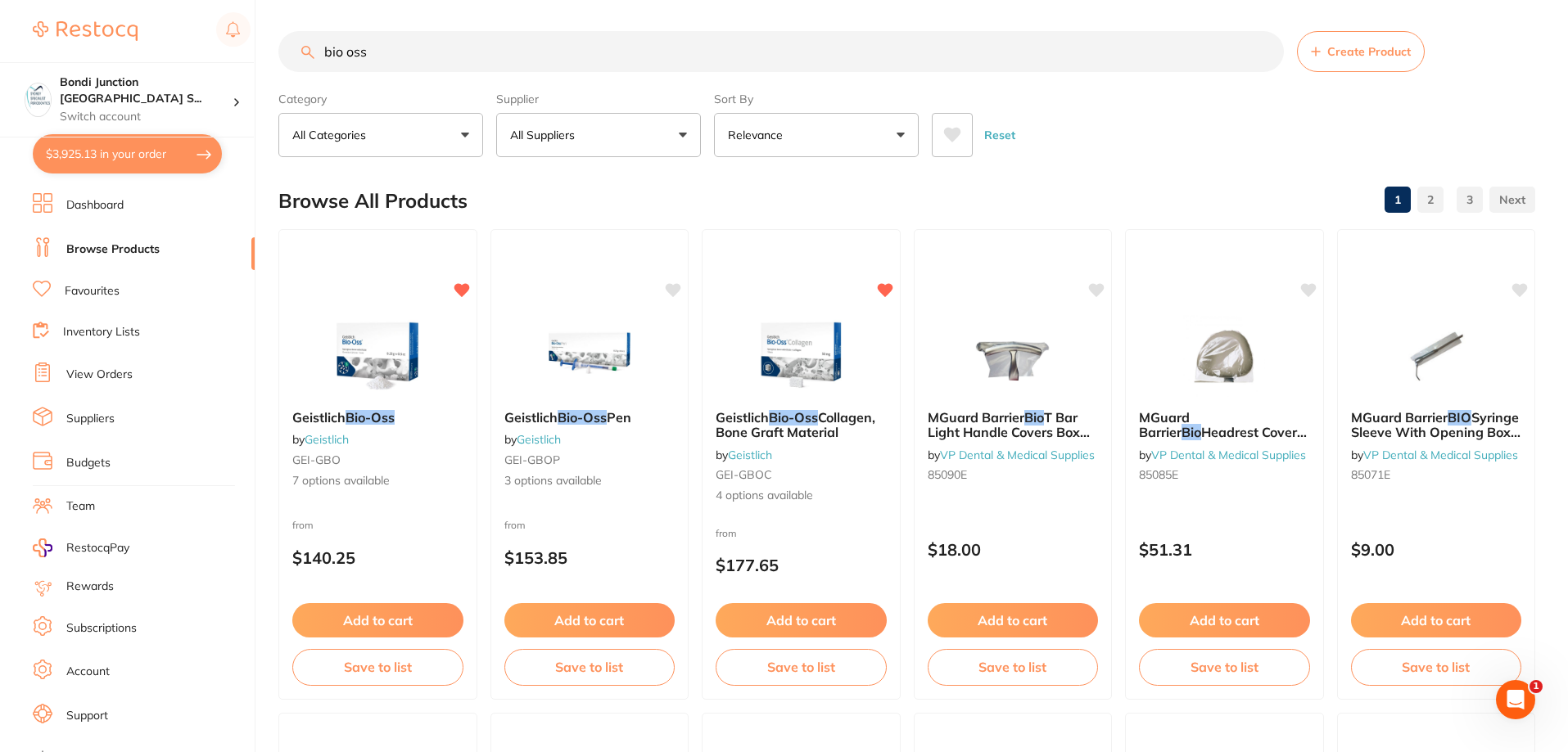
click at [97, 163] on button "$3,925.13 in your order" at bounding box center [127, 154] width 189 height 40
checkbox input "true"
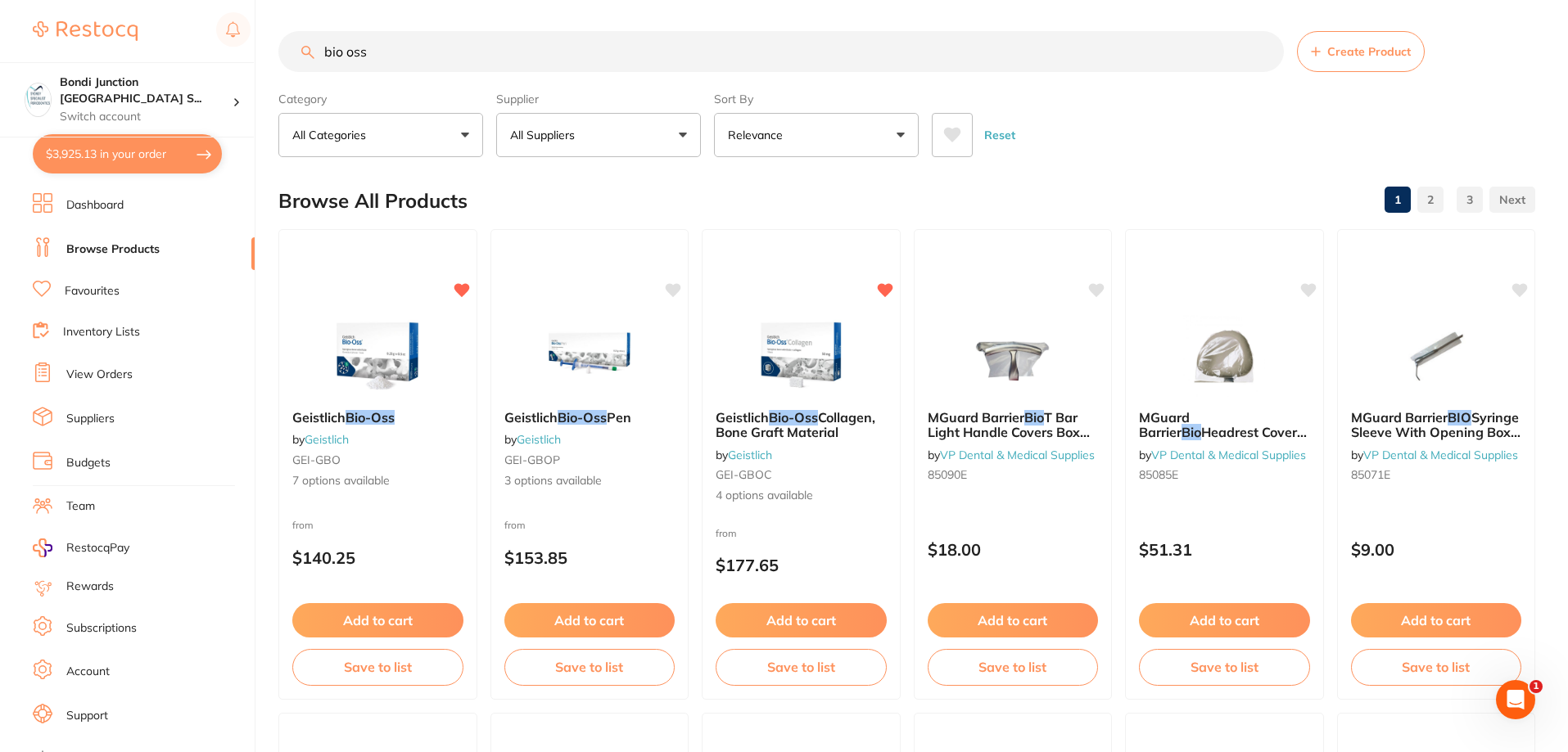
checkbox input "true"
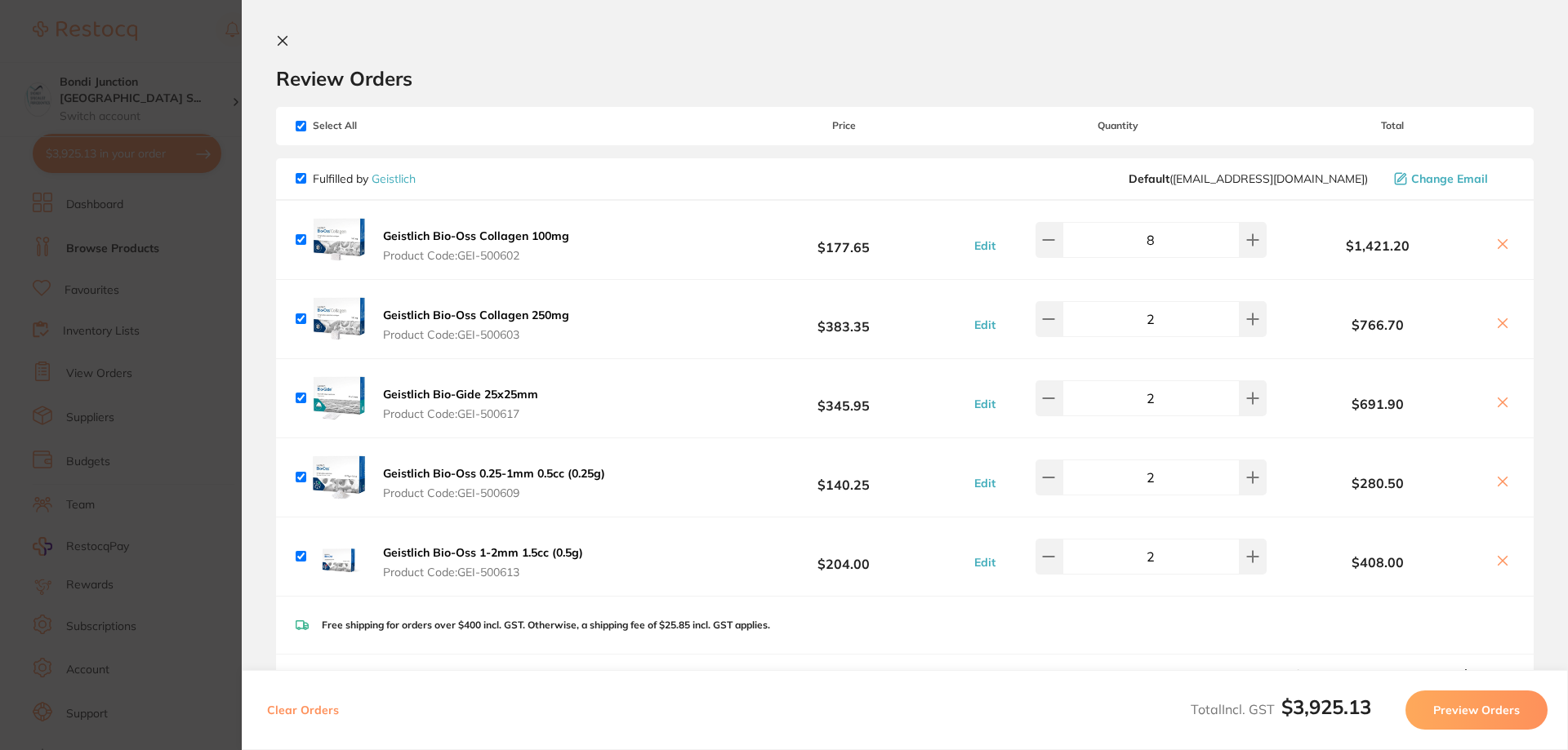
click at [1494, 723] on button "Preview Orders" at bounding box center [1476, 710] width 142 height 40
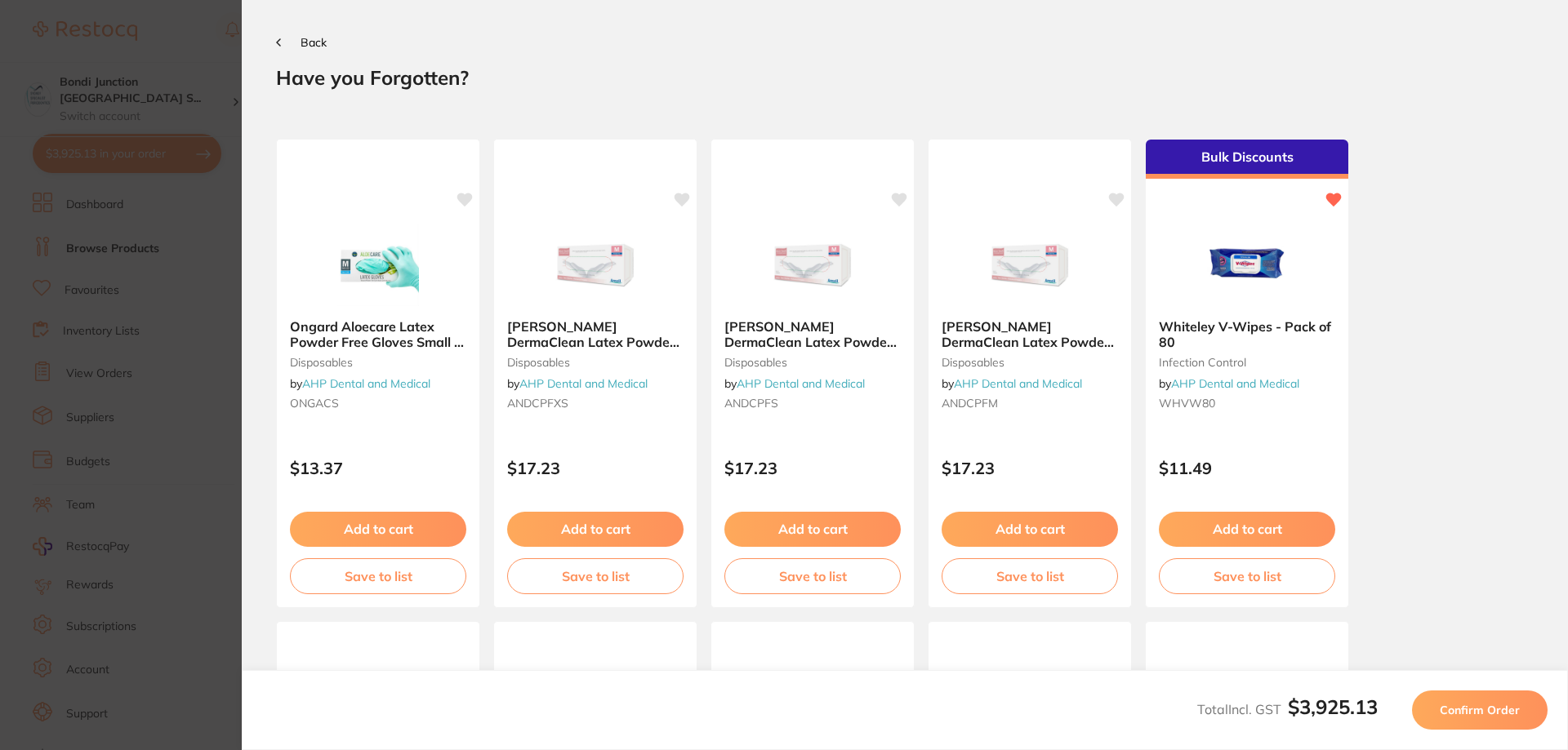
click at [1494, 717] on span "Confirm Order" at bounding box center [1480, 709] width 80 height 14
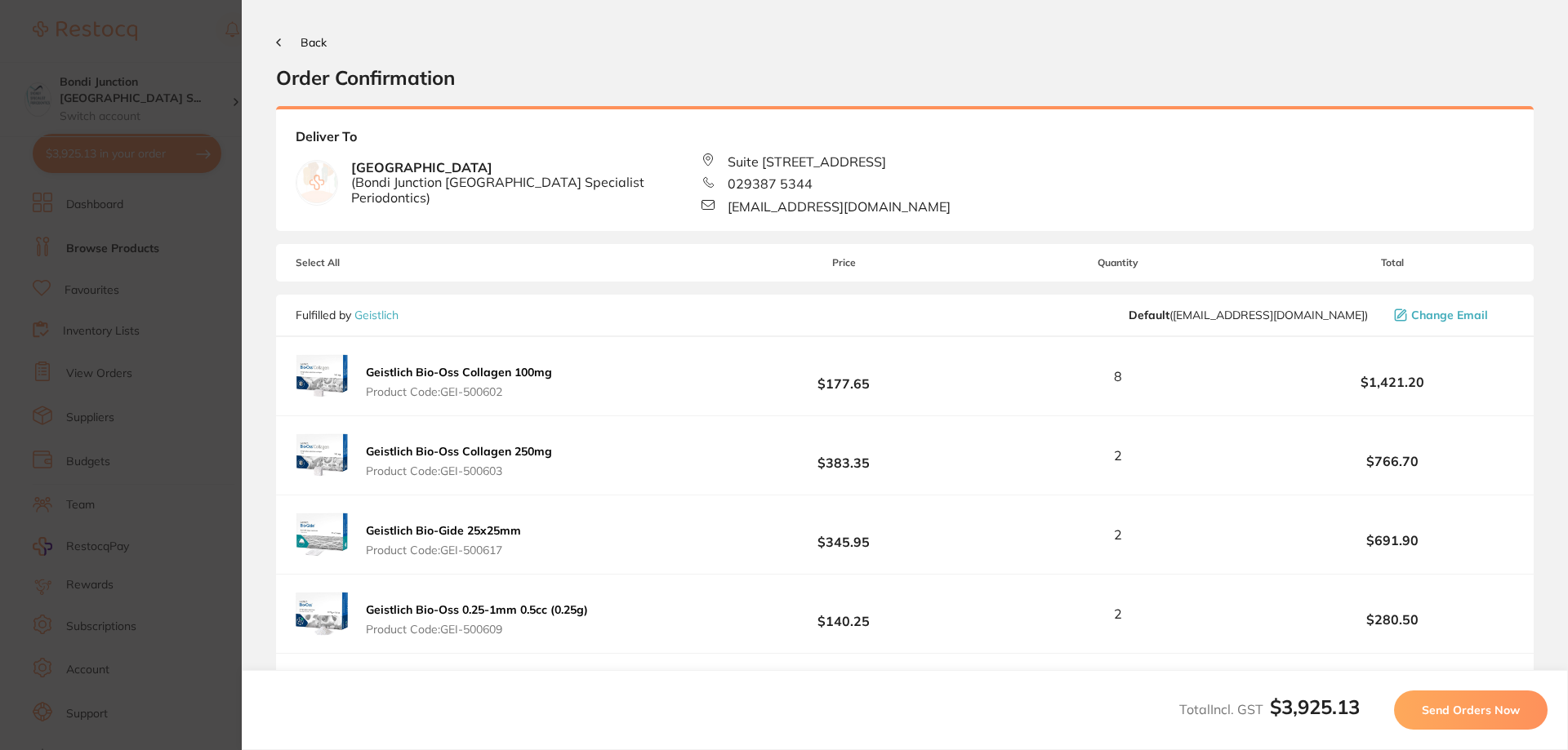
click at [1494, 717] on span "Send Orders Now" at bounding box center [1471, 709] width 98 height 14
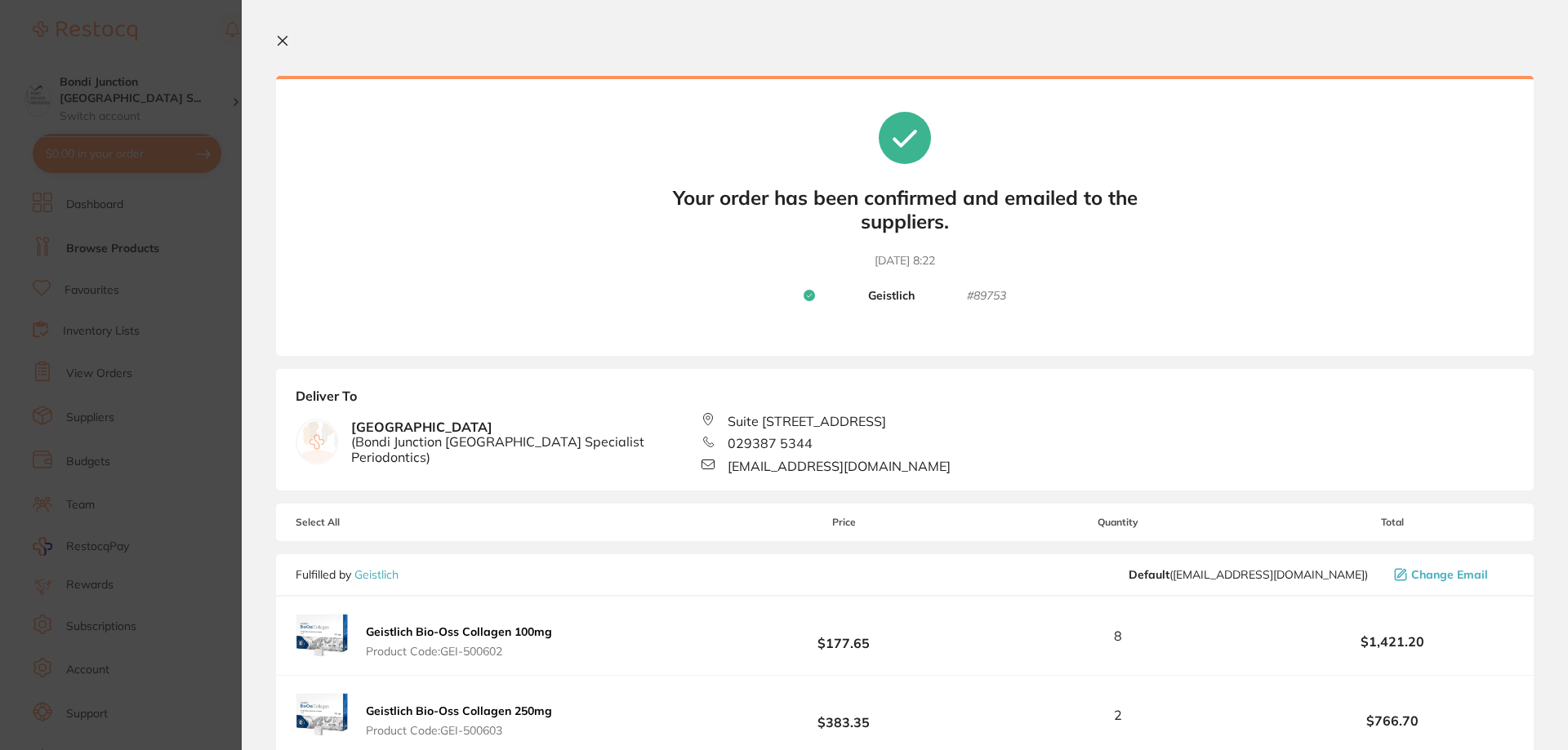
click at [285, 35] on icon at bounding box center [283, 42] width 14 height 14
